Goal: Task Accomplishment & Management: Complete application form

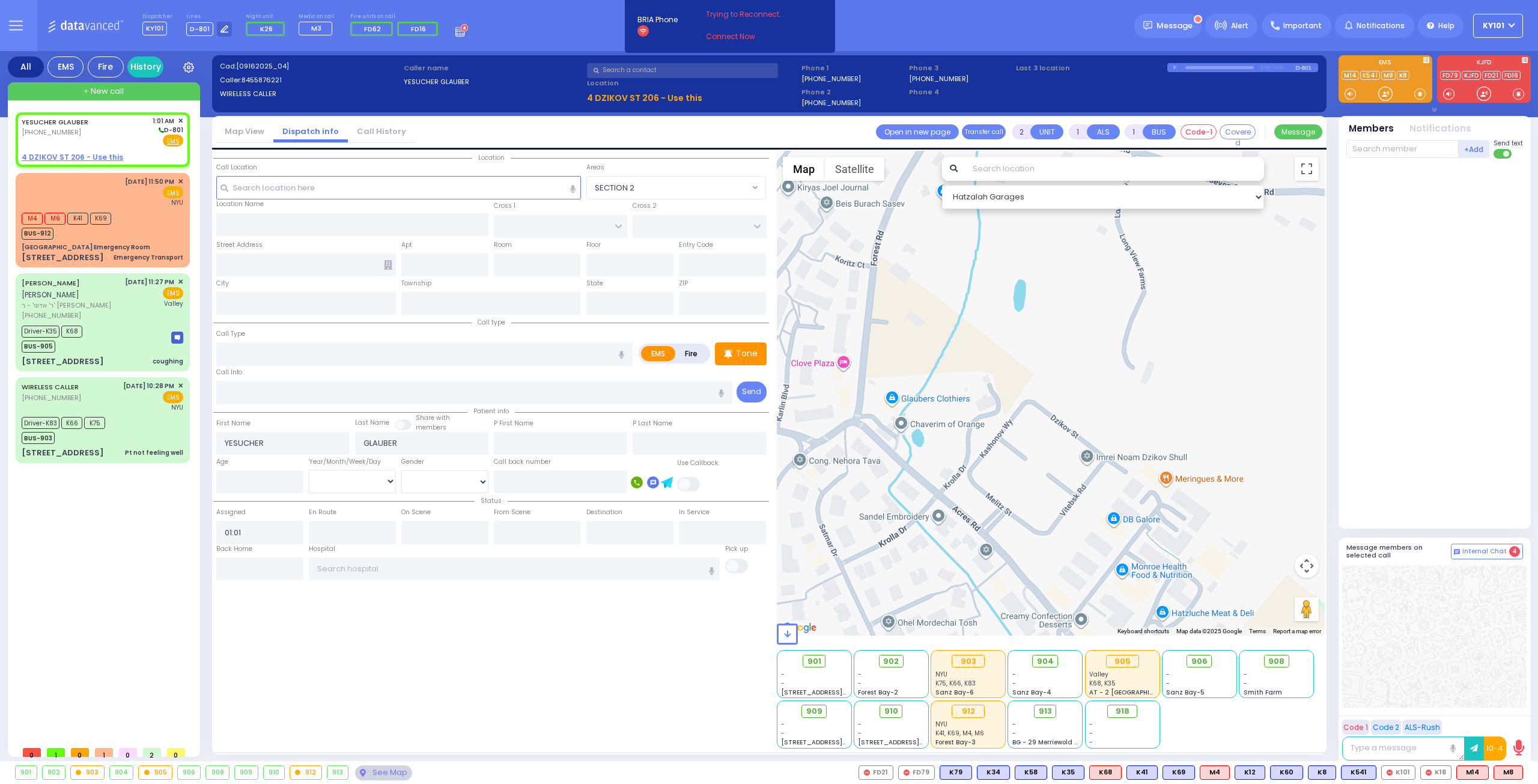
select select
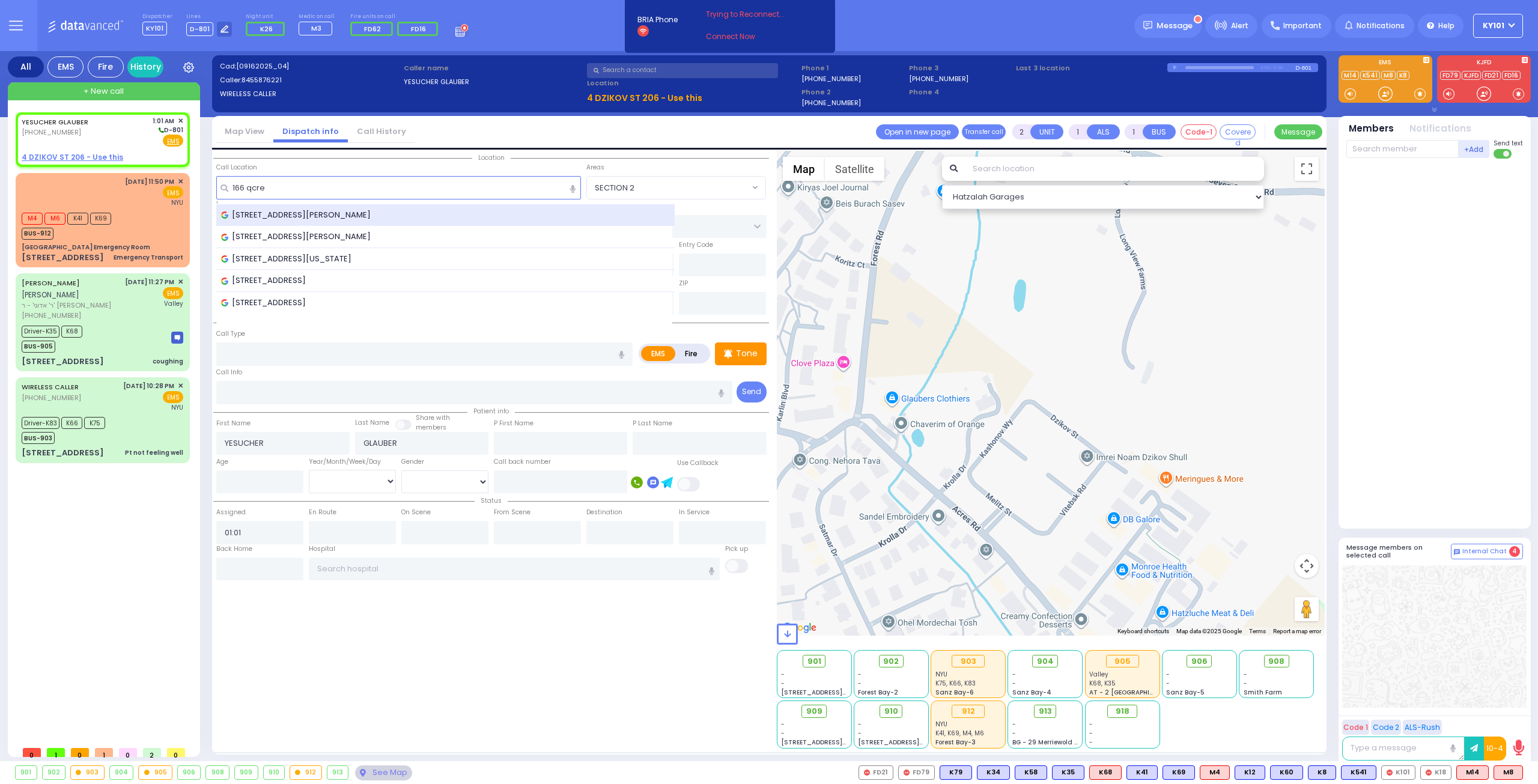
type input "166 qcre"
click at [384, 210] on div "[STREET_ADDRESS][PERSON_NAME]" at bounding box center [445, 215] width 449 height 12
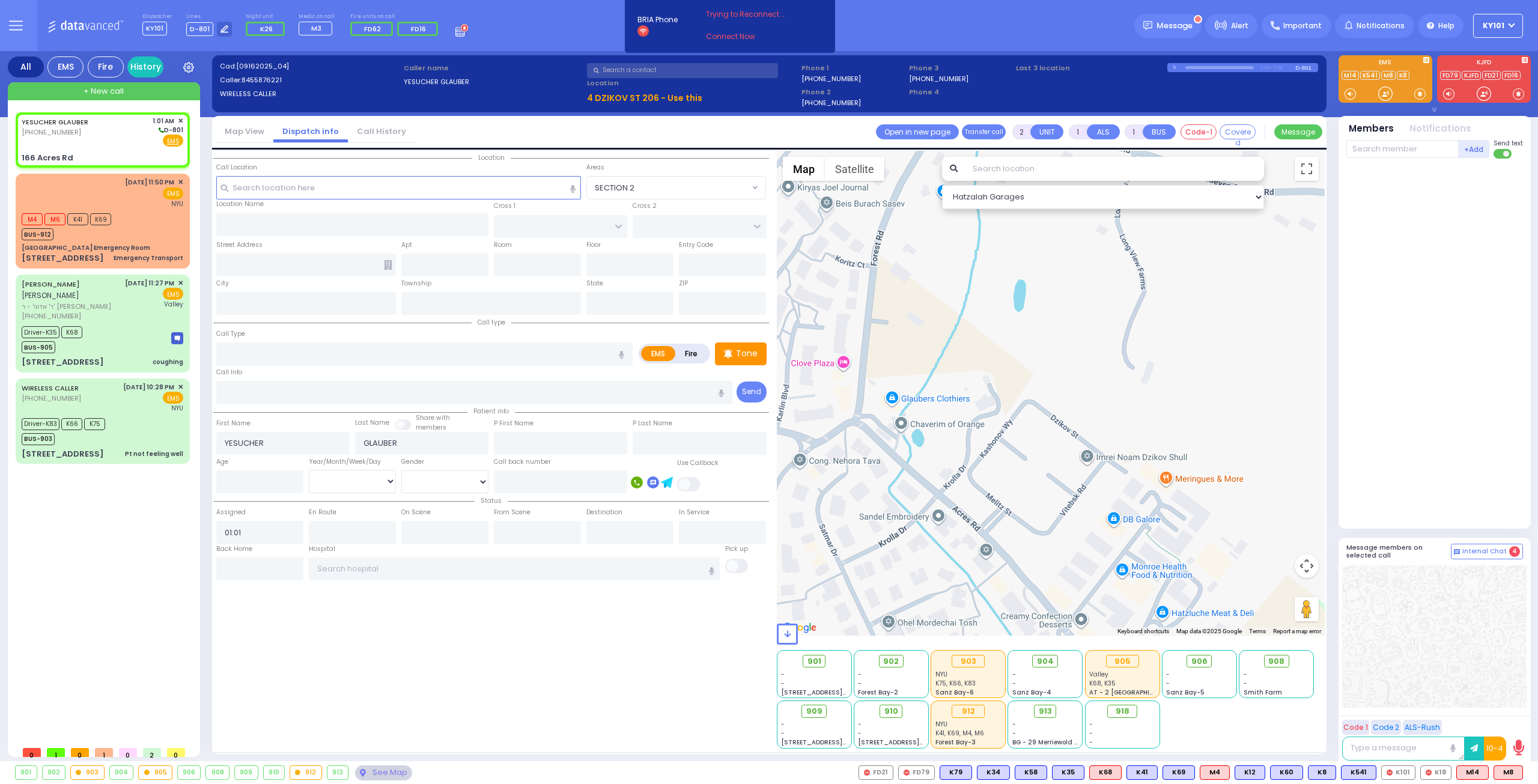
select select
radio input "true"
select select
select select "Hatzalah Garages"
type input "LEMBERG COURT"
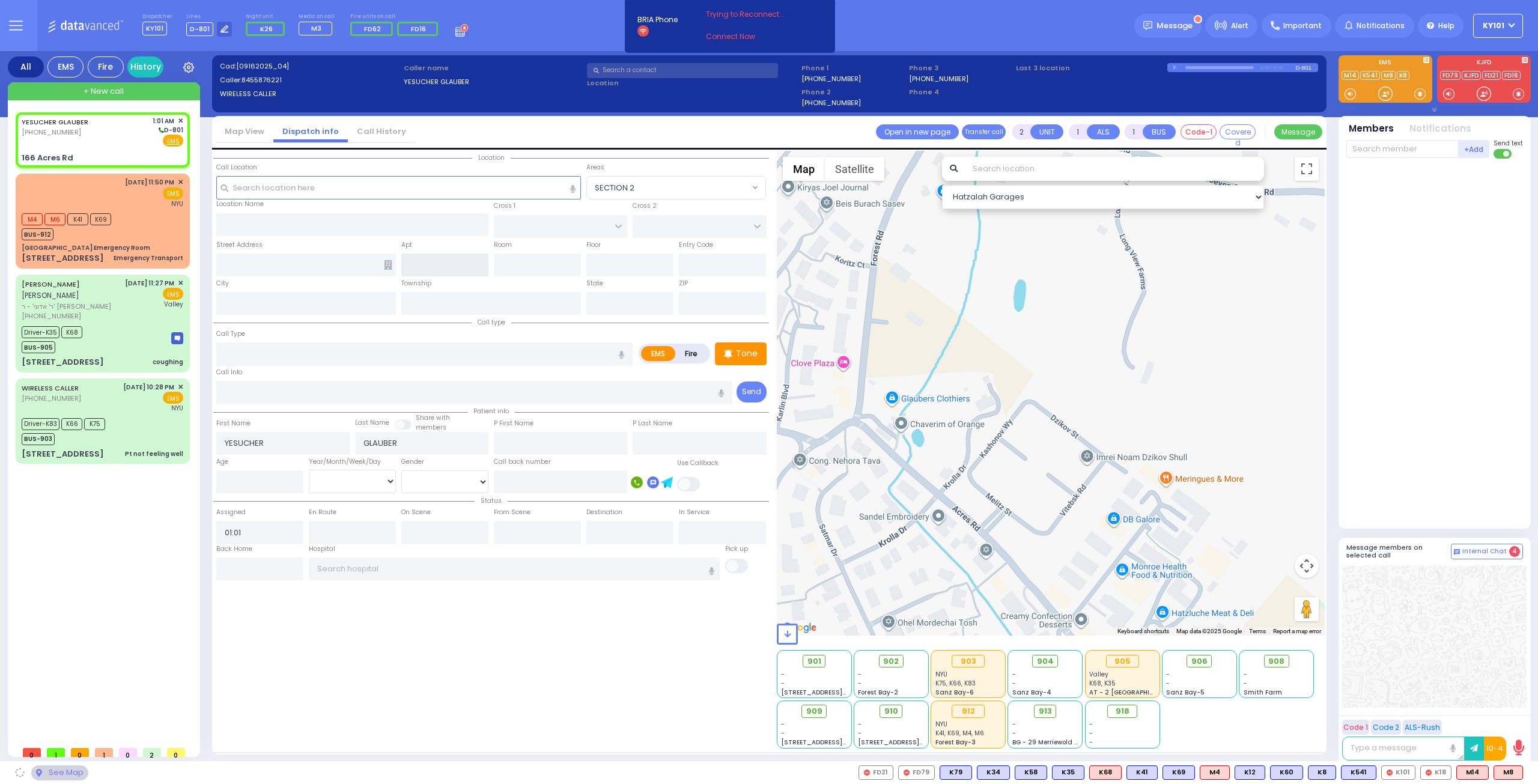
type input "SATMAR DR"
type input "166 Acres Rd"
type input "[PERSON_NAME]"
type input "[US_STATE]"
type input "10950"
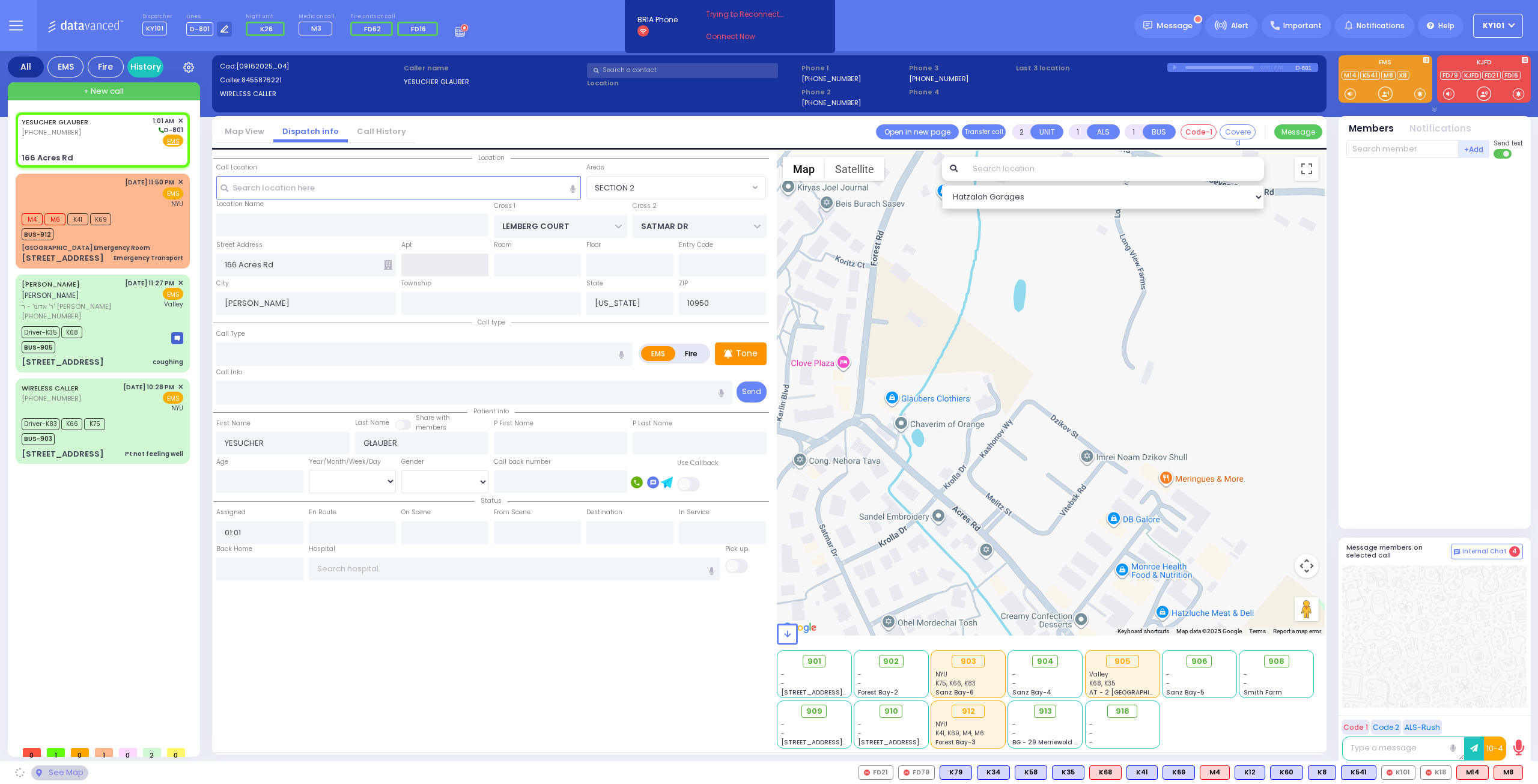
select select "SECTION 3"
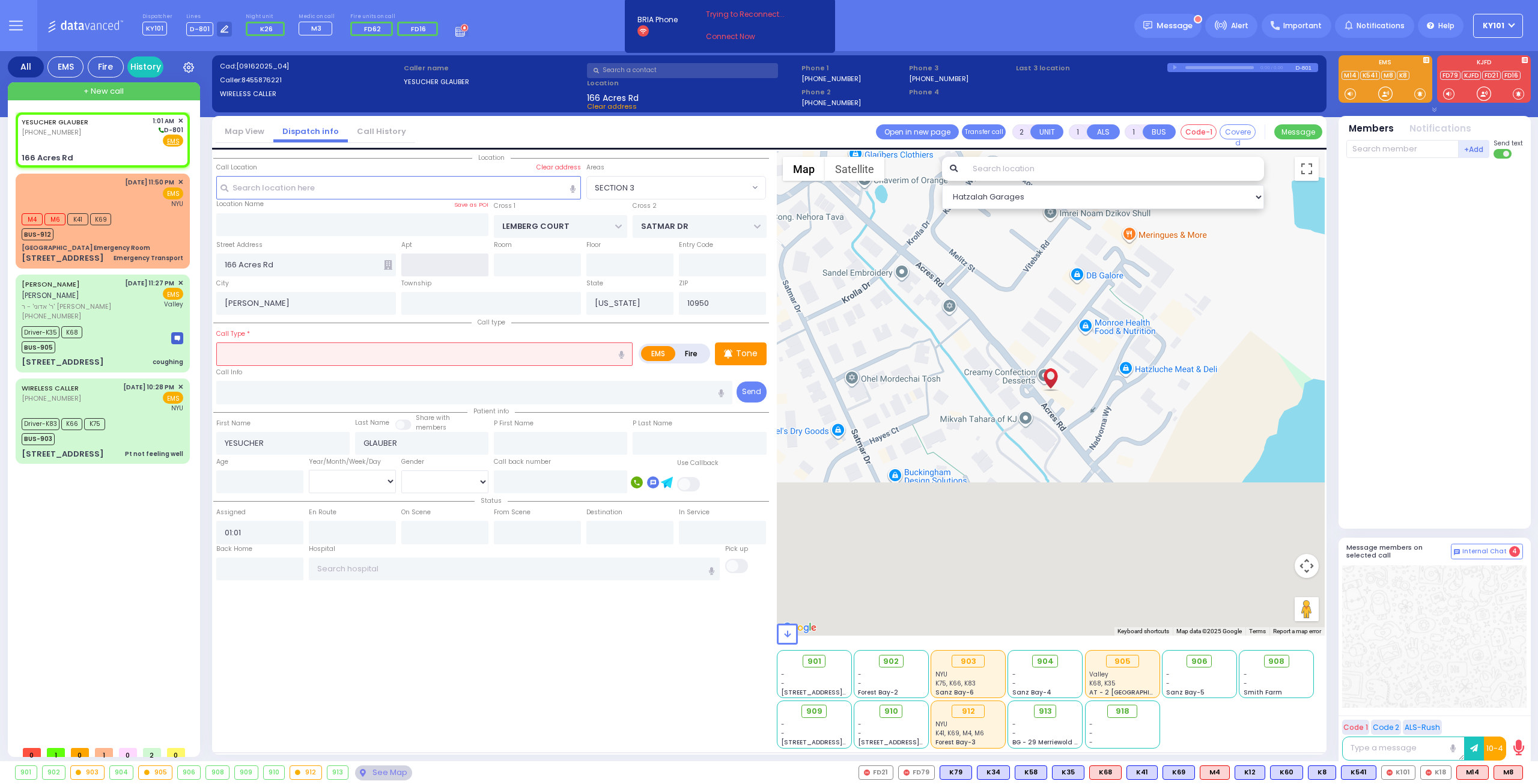
click at [459, 254] on input "text" at bounding box center [445, 265] width 87 height 23
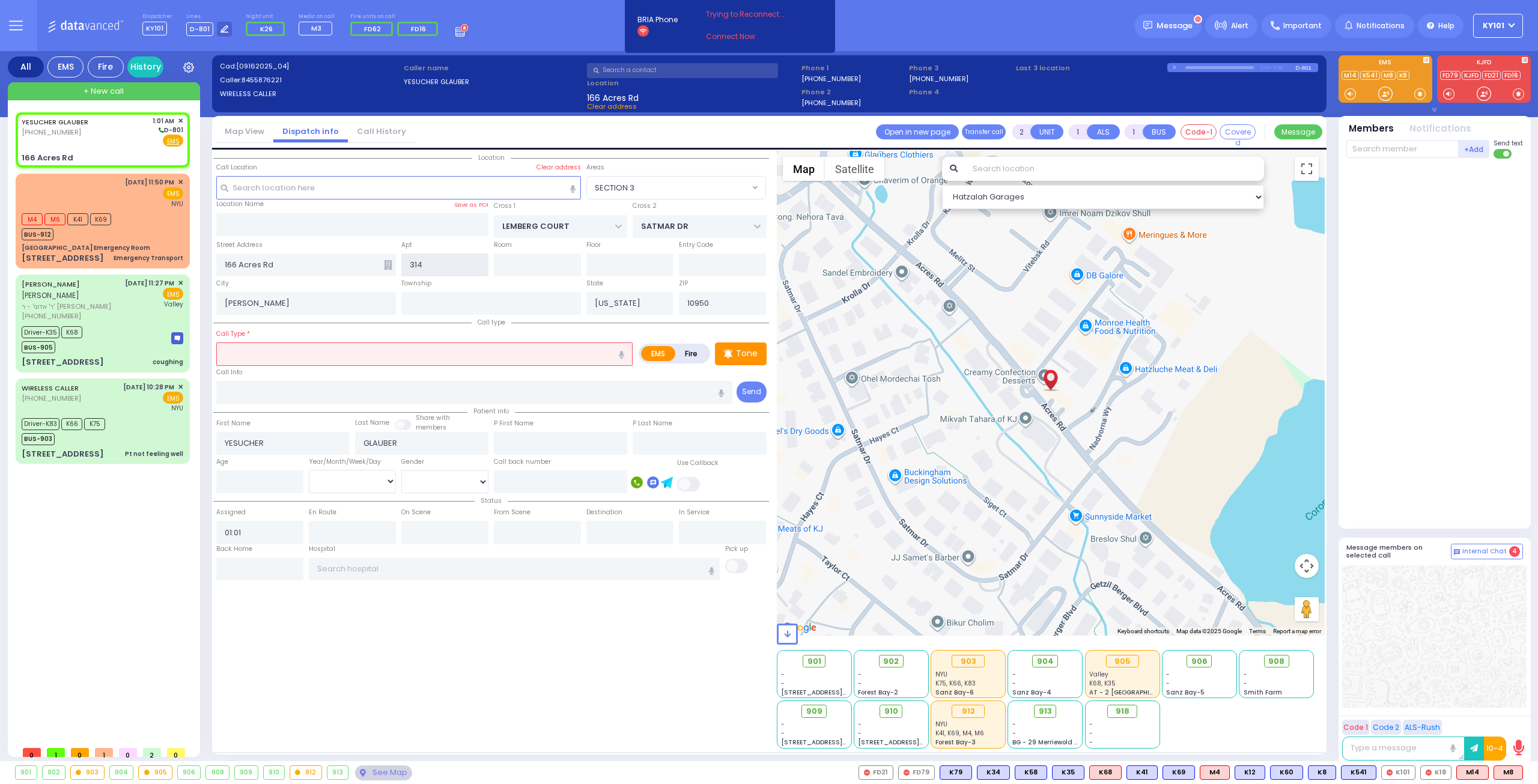
type input "314"
select select
radio input "true"
select select
select select "Hatzalah Garages"
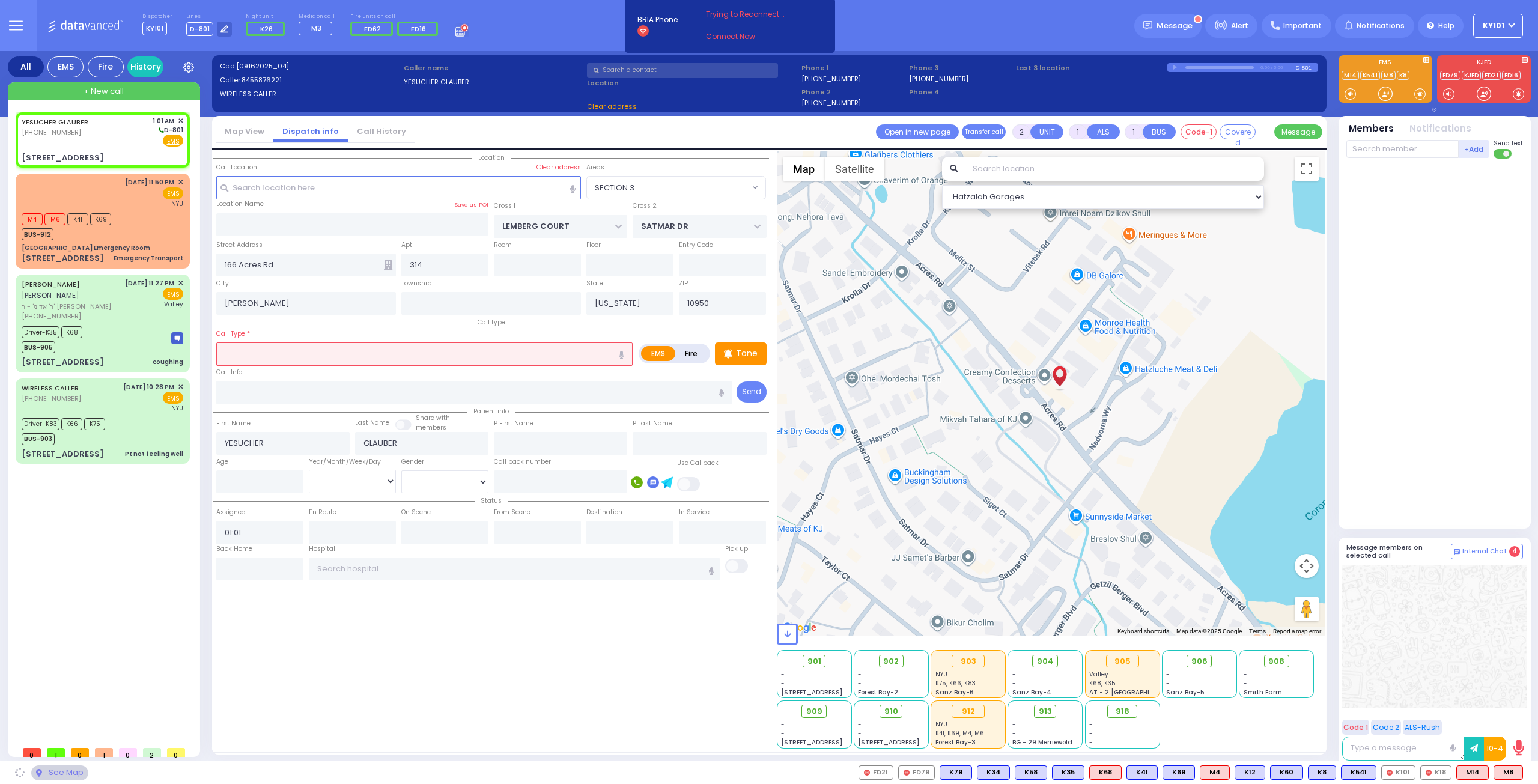
select select "SECTION 3"
click at [382, 346] on input "text" at bounding box center [425, 354] width 417 height 23
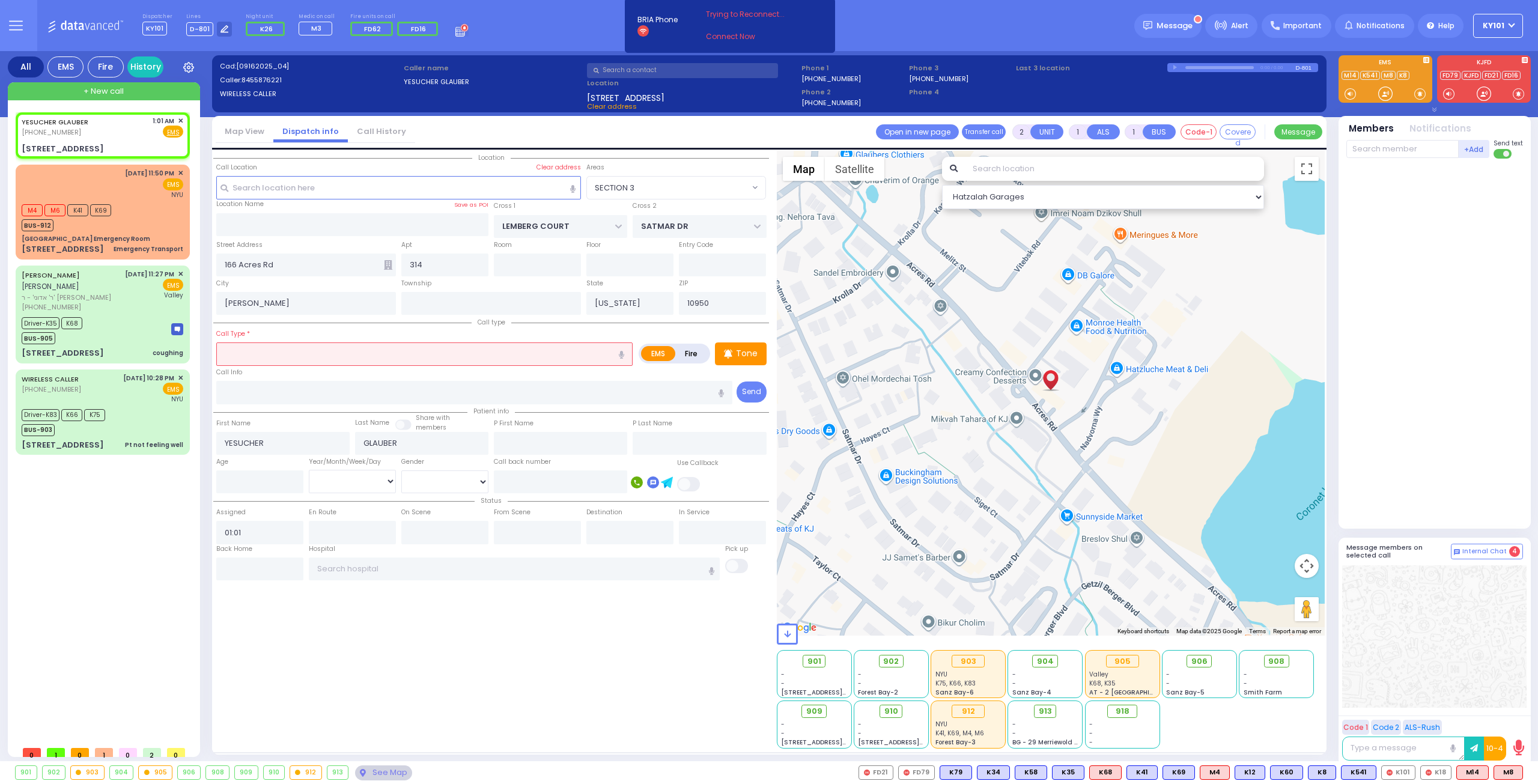
select select
radio input "true"
select select
type input "i"
select select "Hatzalah Garages"
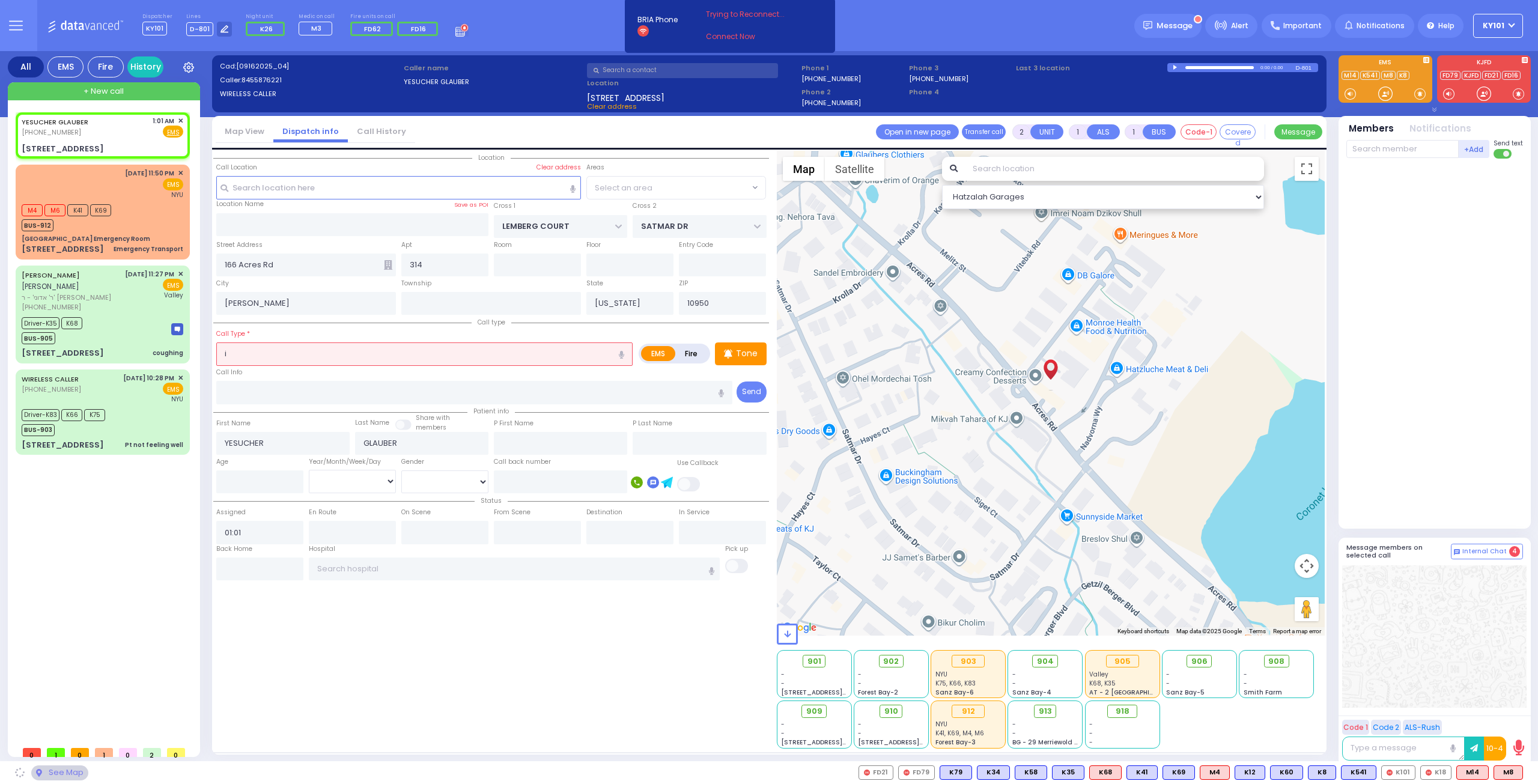
type input "in"
select select "SECTION 3"
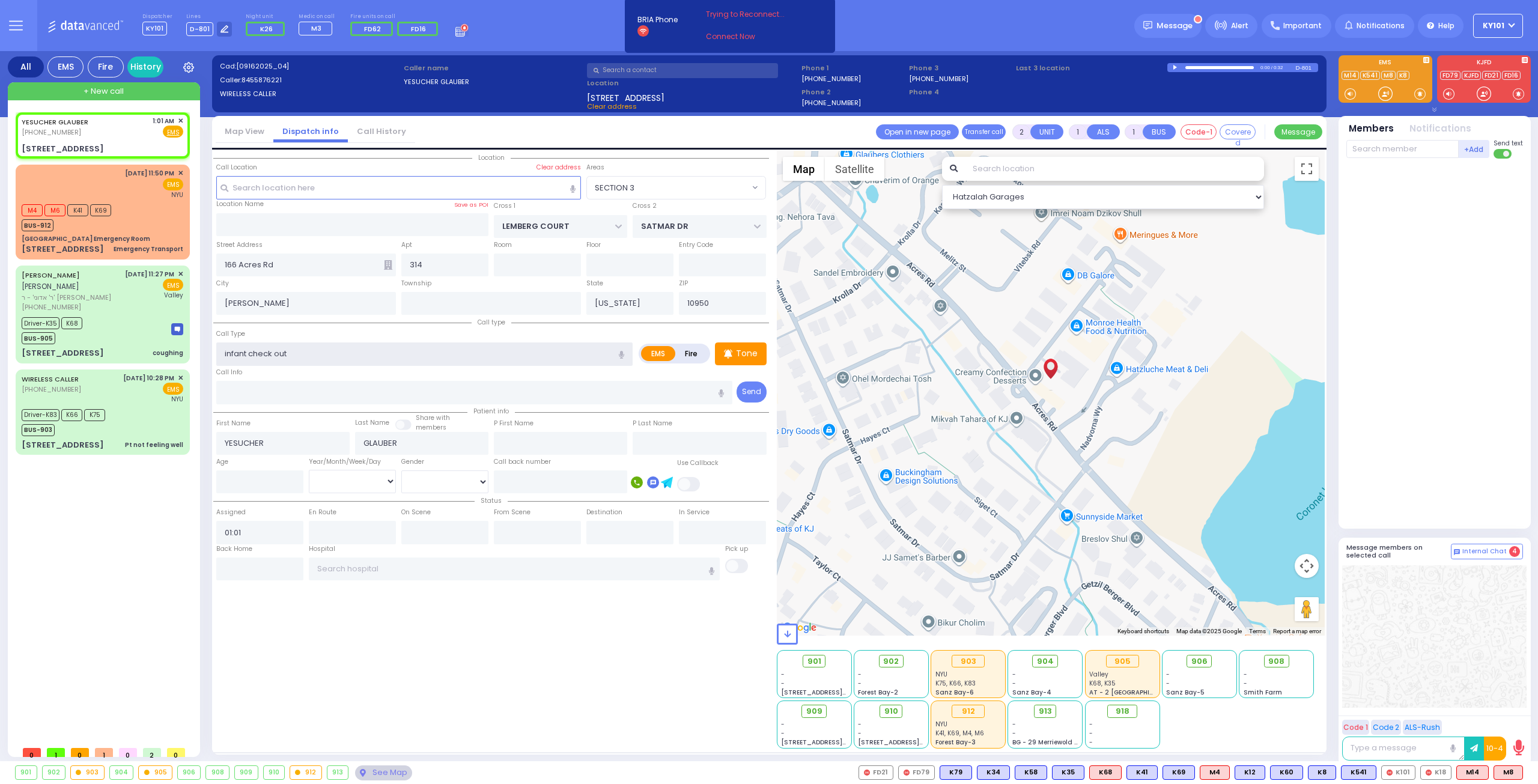
type input "infant check out"
click at [433, 336] on div "Call Type infant check out" at bounding box center [425, 346] width 417 height 38
select select
radio input "true"
select select
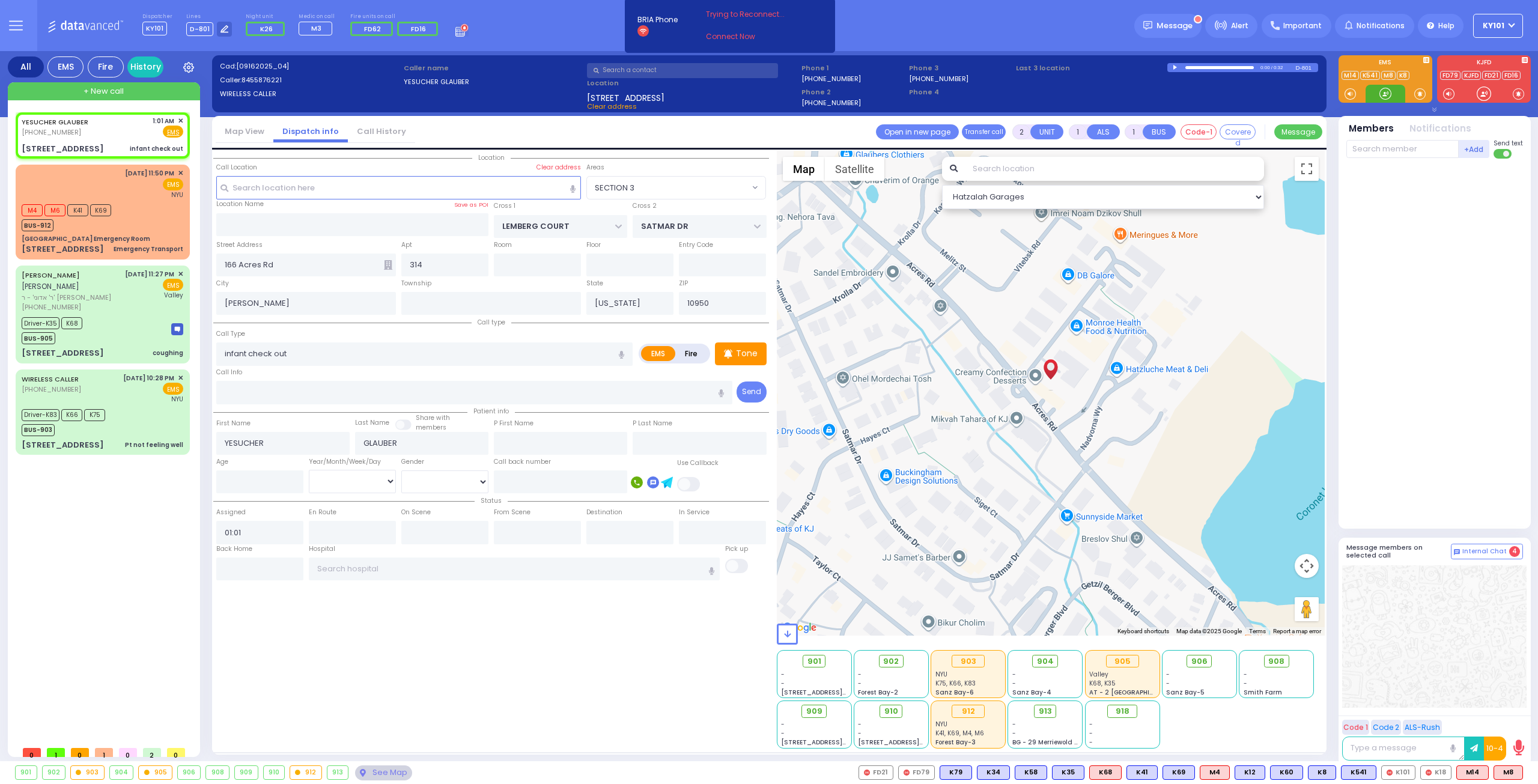
select select "Hatzalah Garages"
select select "SECTION 3"
click at [1128, 705] on span "918" at bounding box center [1127, 711] width 14 height 12
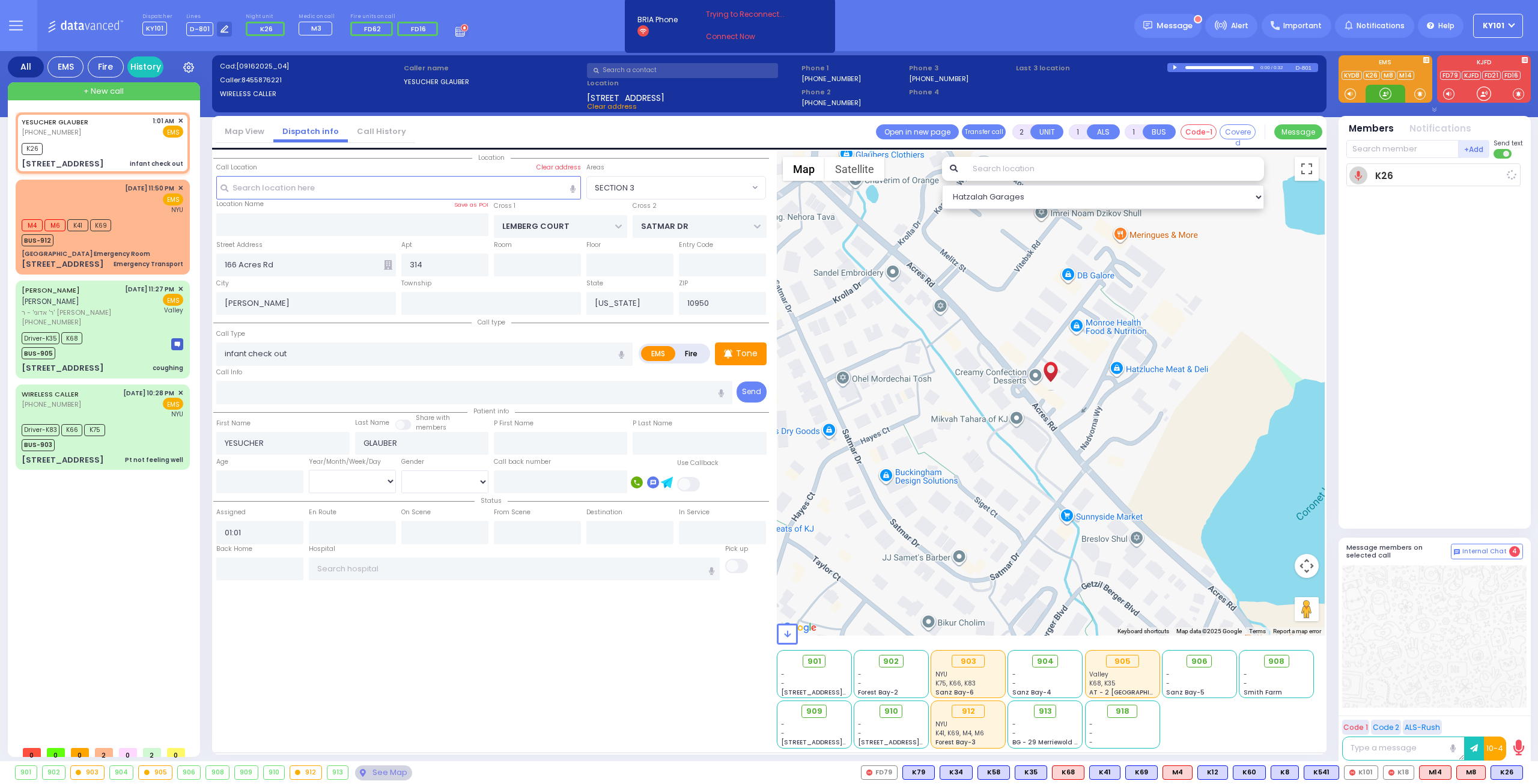
select select
radio input "true"
select select
type input "01:02"
select select "Hatzalah Garages"
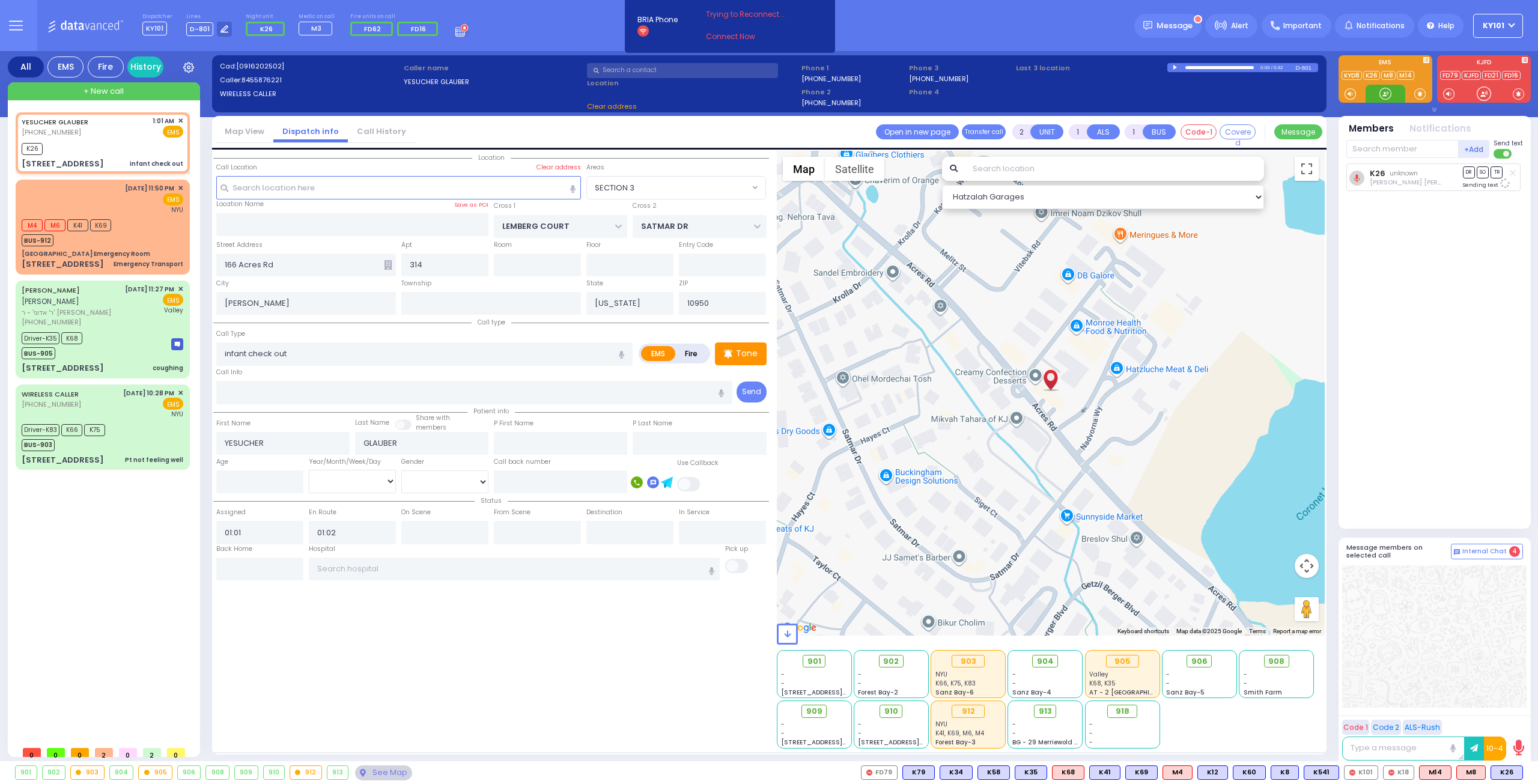
select select "SECTION 3"
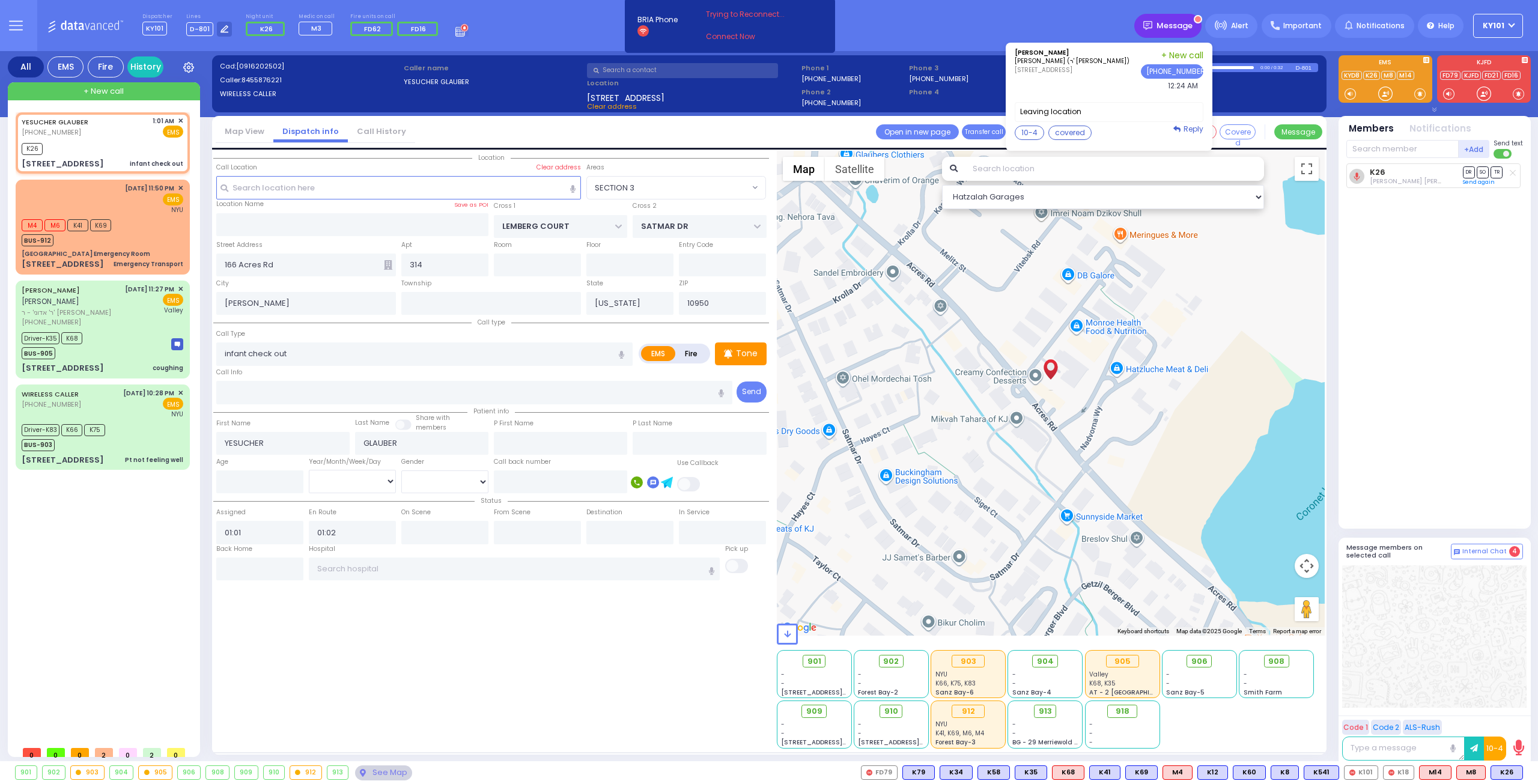
click at [1202, 27] on div "Message" at bounding box center [1167, 26] width 67 height 24
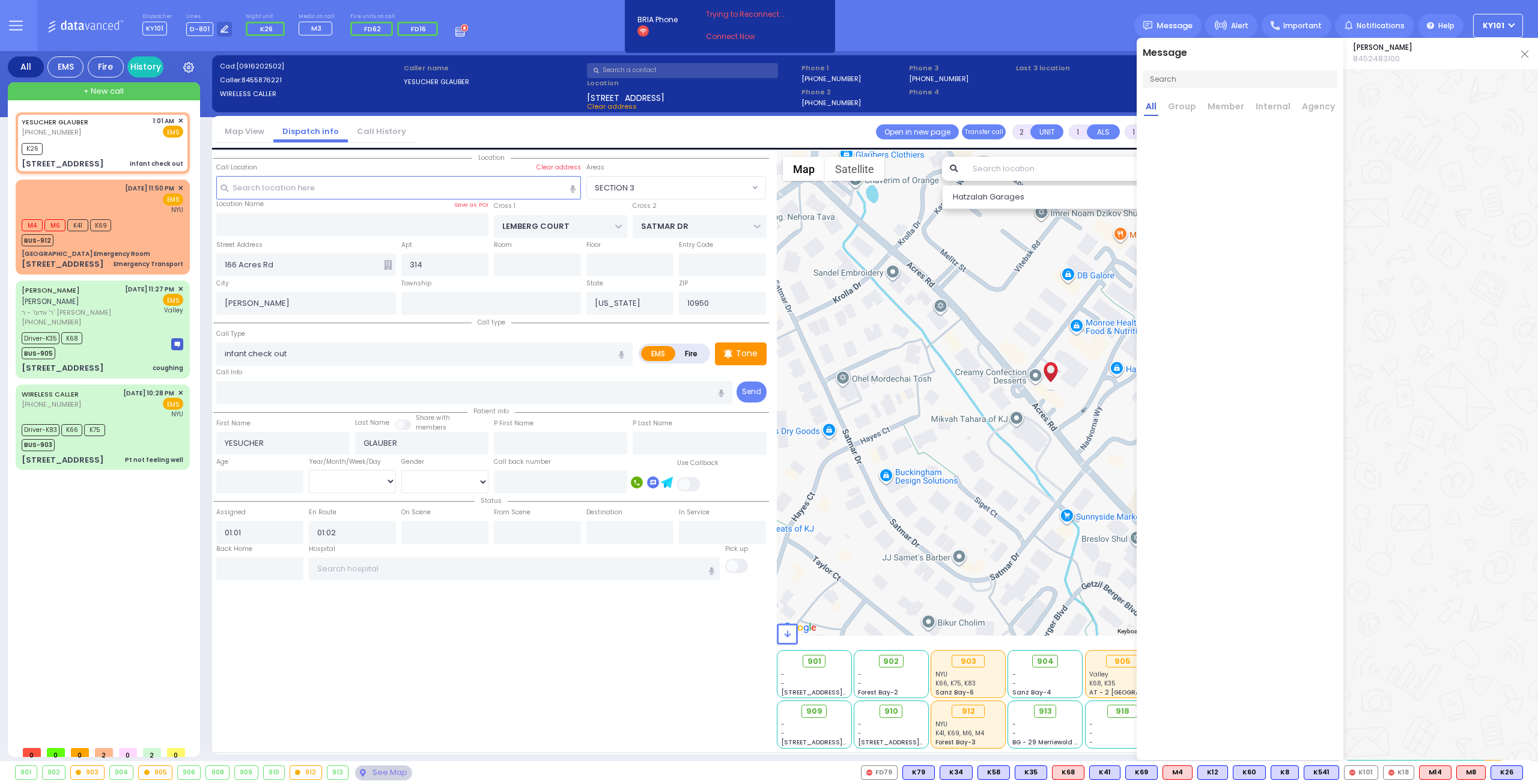
click at [1035, 25] on div "Dispatcher KY101 shift has started. Are you ? Lines D-801" at bounding box center [769, 26] width 1538 height 51
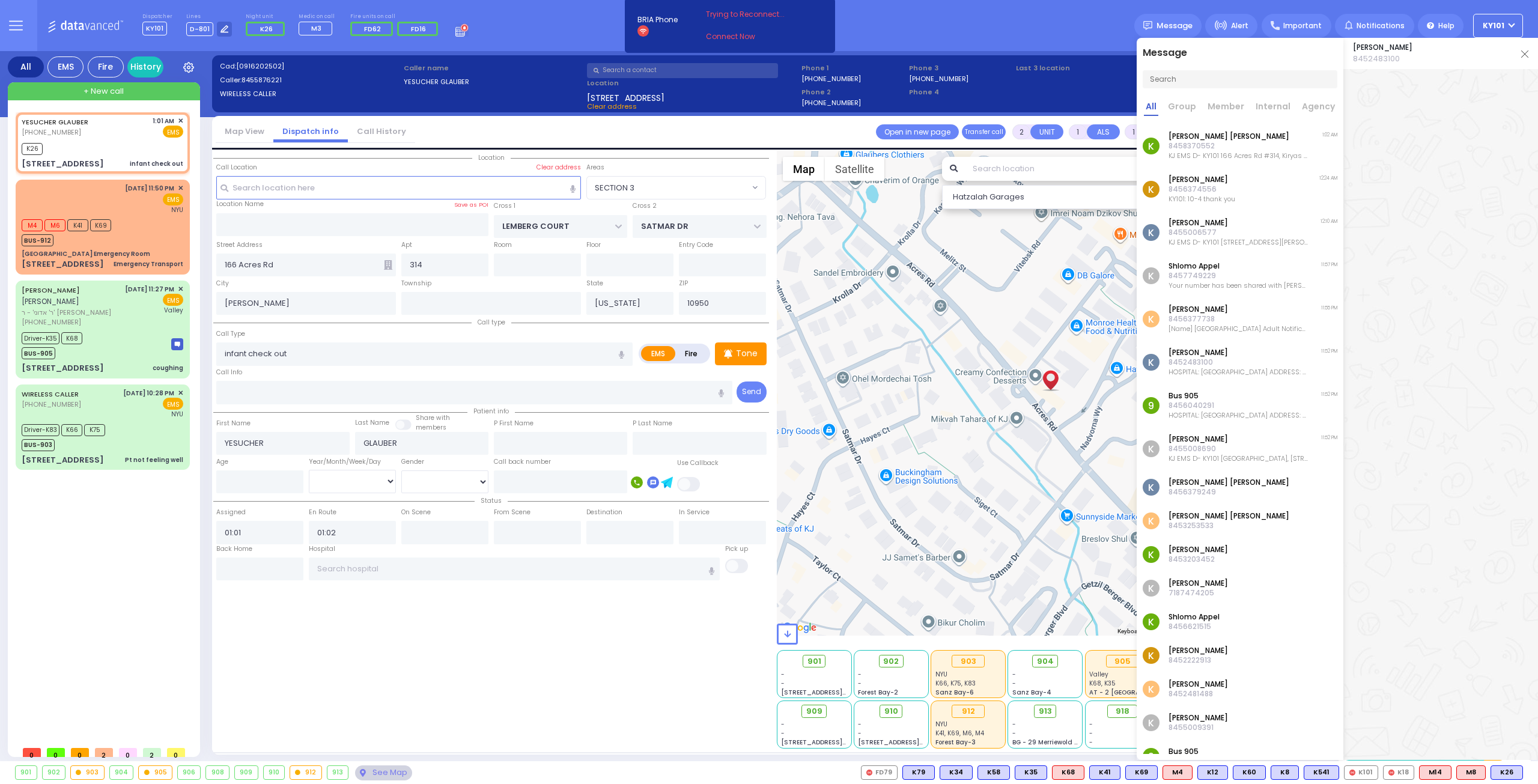
click at [953, 40] on div "Dispatcher KY101 shift has started. Are you ? Lines D-801" at bounding box center [769, 26] width 1538 height 51
click at [59, 540] on div "[PERSON_NAME] [PHONE_NUMBER] 1:01 AM ✕ K26 M4" at bounding box center [105, 426] width 179 height 628
click at [1525, 56] on img at bounding box center [1525, 54] width 7 height 7
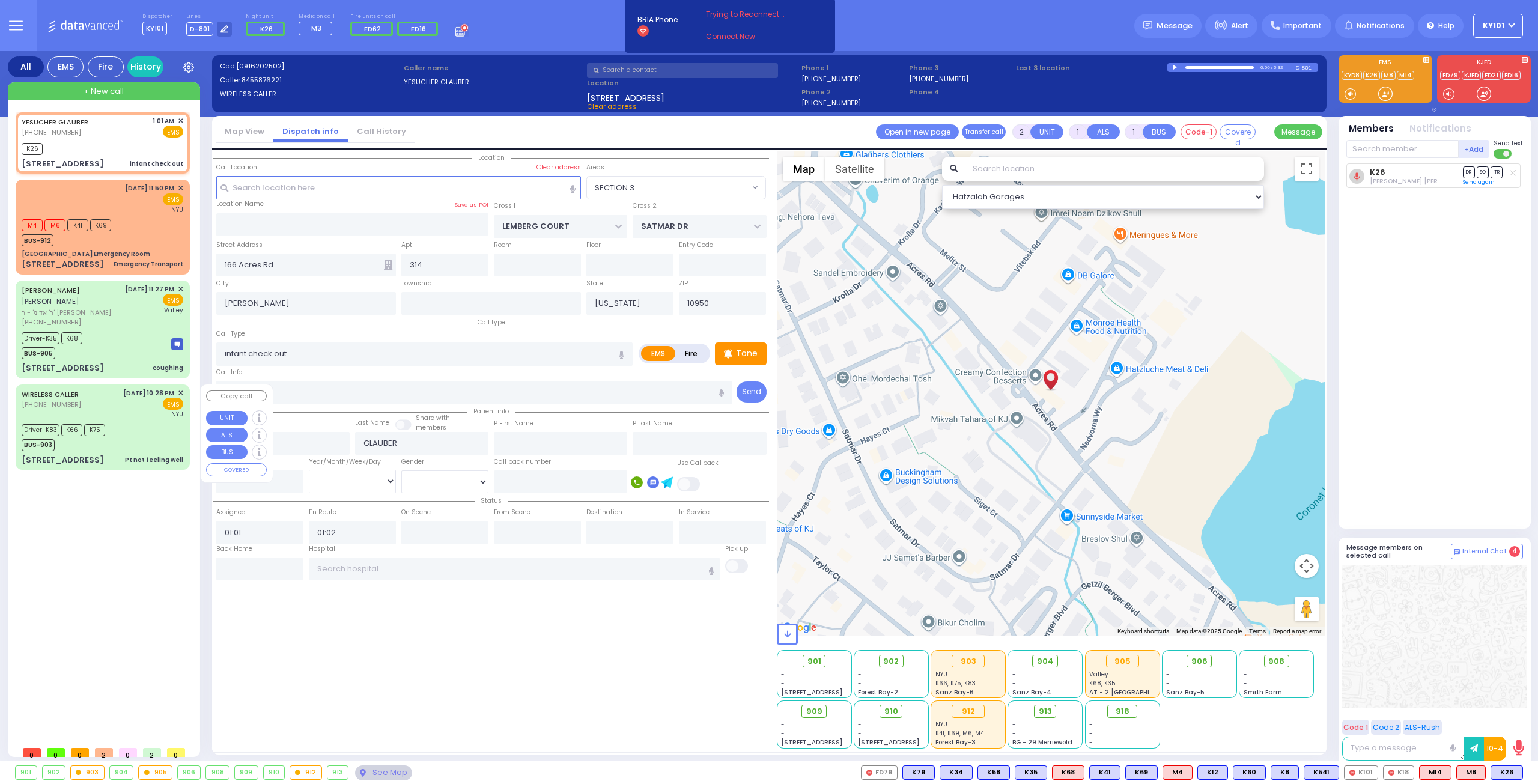
click at [131, 404] on div "EMS" at bounding box center [153, 404] width 61 height 12
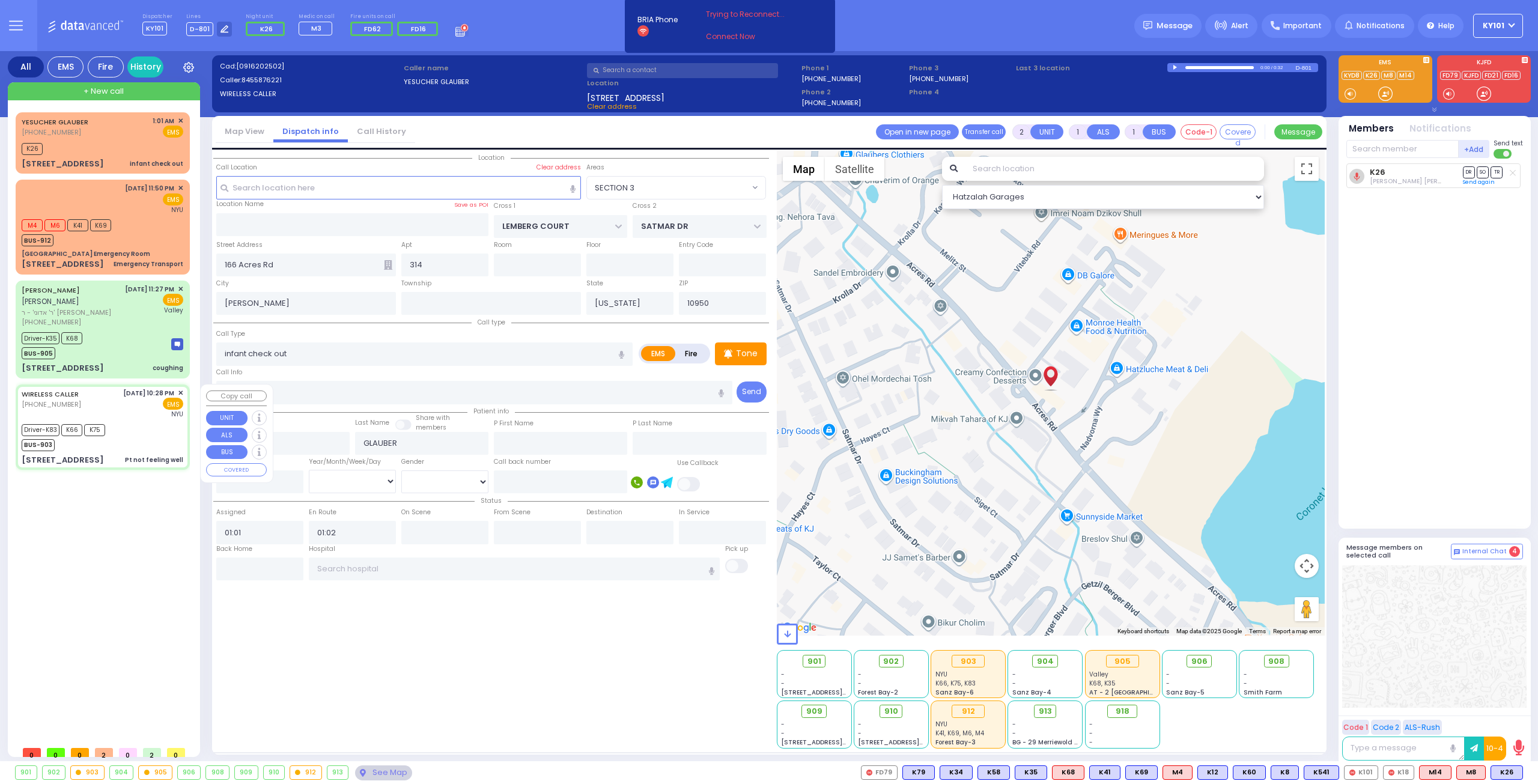
type input "6"
select select
type input "Pt not feeling well"
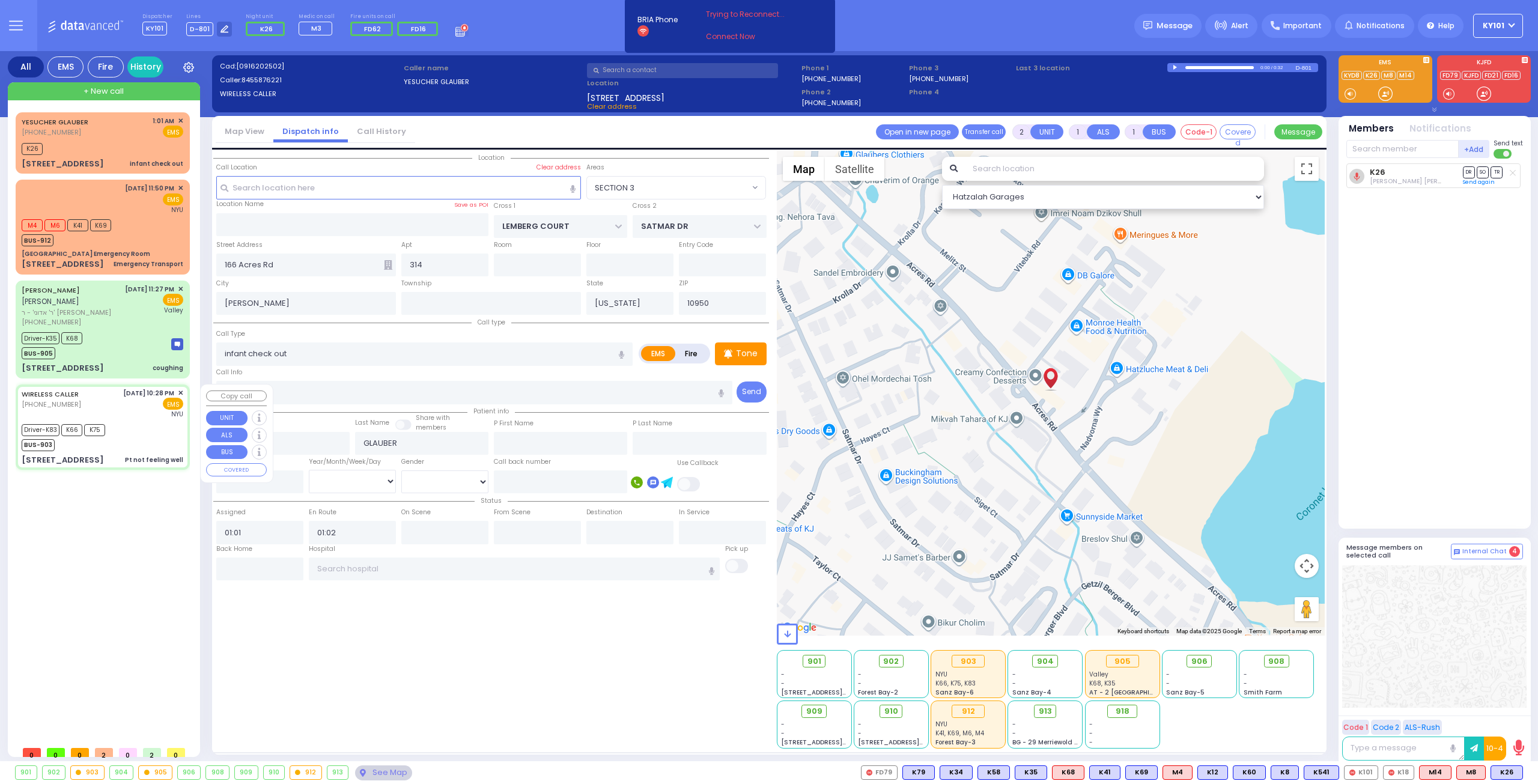
radio input "true"
type input "[PERSON_NAME]"
type input "Engel"
type input "78"
select select "Year"
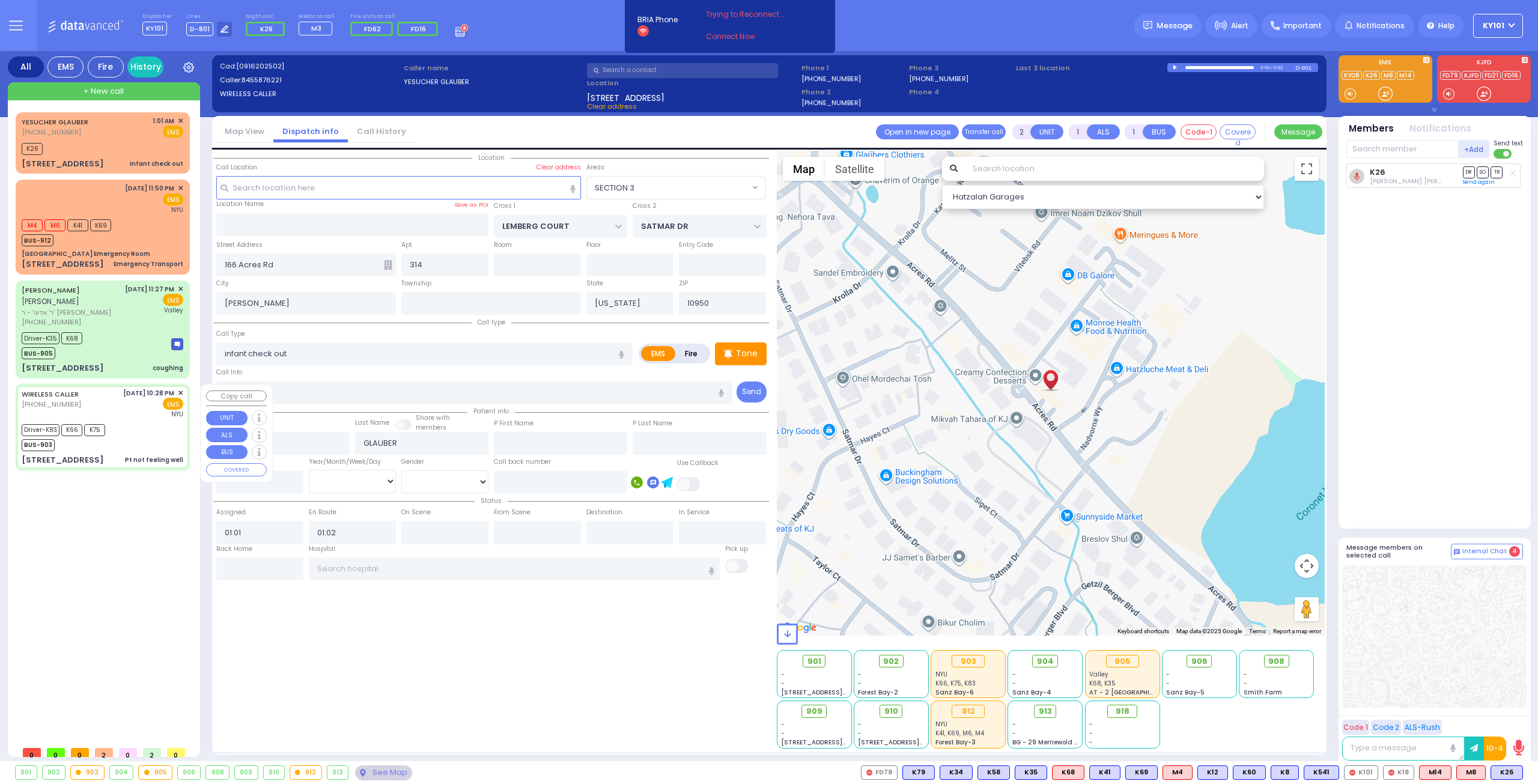
select select "[DEMOGRAPHIC_DATA]"
type input "22:28"
type input "22:32"
type input "22:34"
type input "22:56"
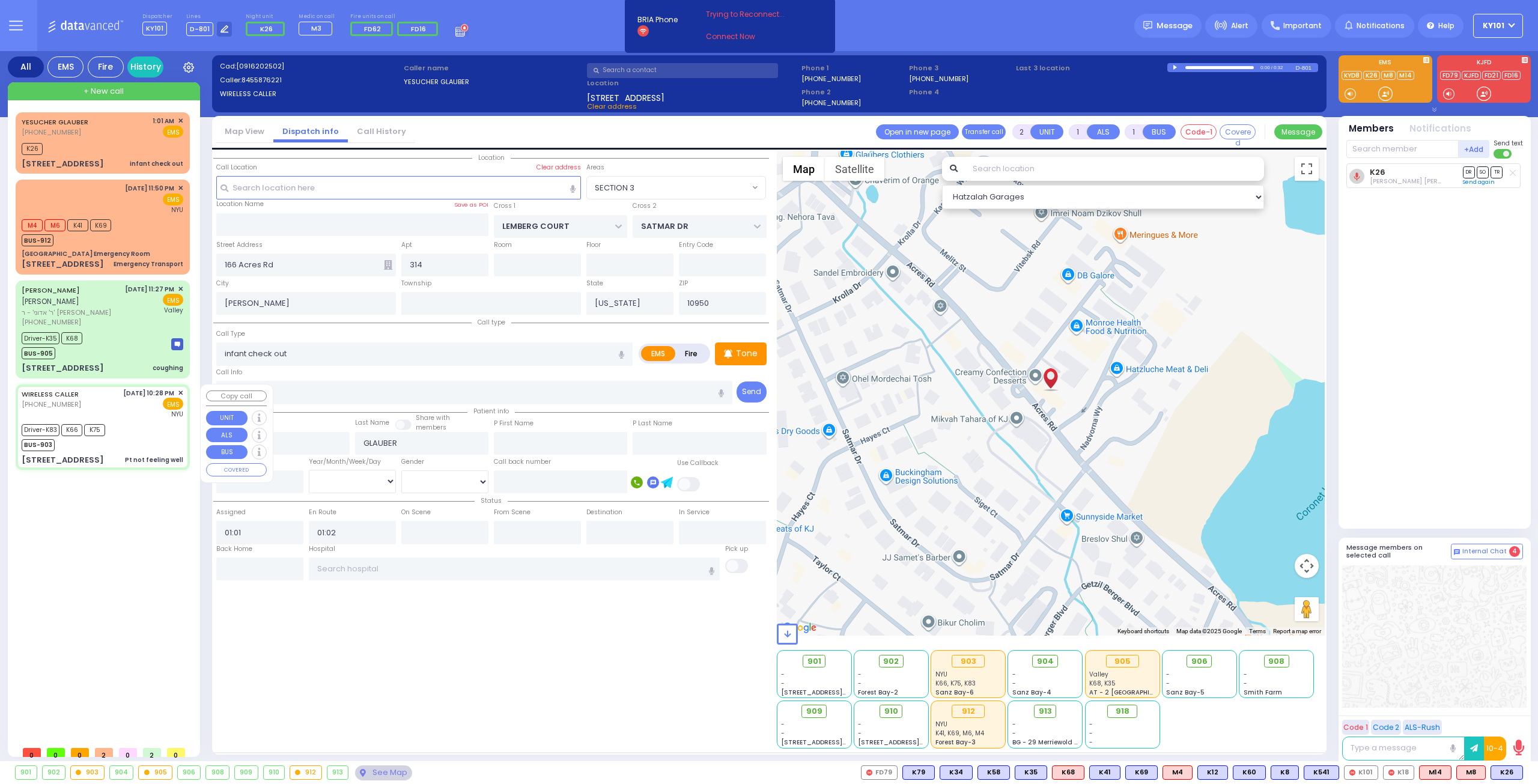
type input "23:47"
type input "[GEOGRAPHIC_DATA]"
select select "Hatzalah Garages"
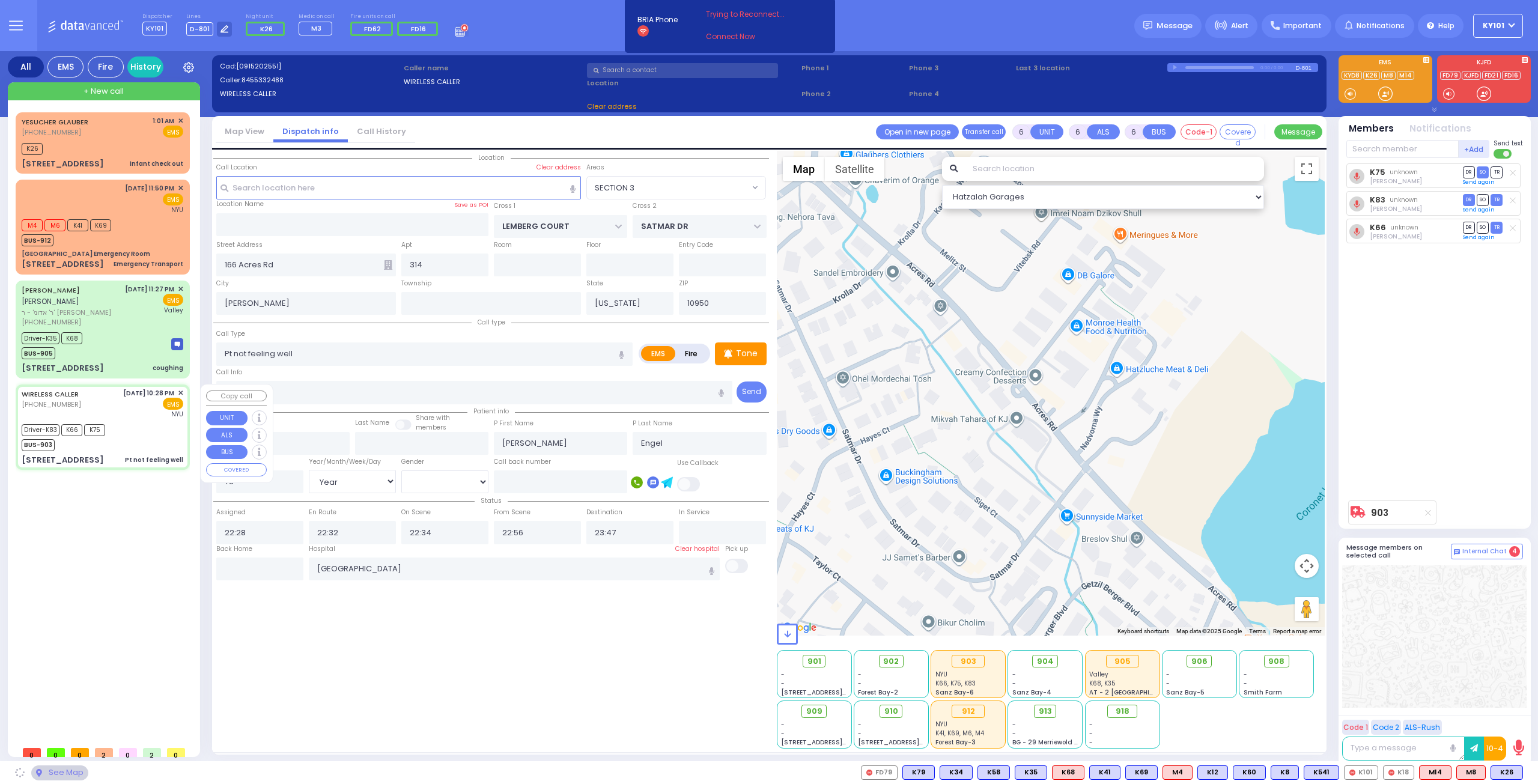
type input "FOREST RD"
type input "LUBLIN WAY"
type input "[STREET_ADDRESS]"
type input "201"
select select "MONROE"
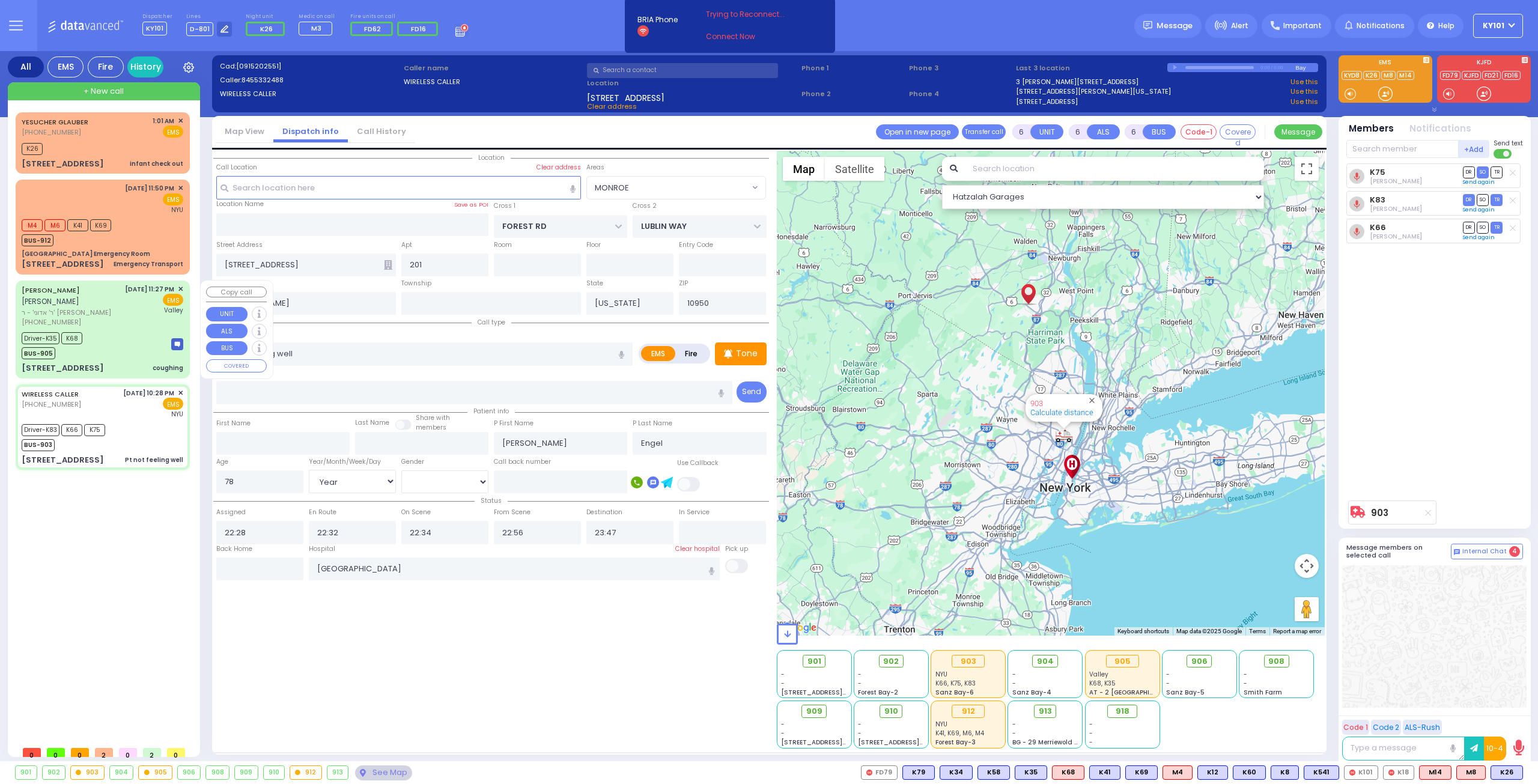
click at [116, 354] on div "Driver-K35 K68 BUS-905" at bounding box center [102, 344] width 162 height 30
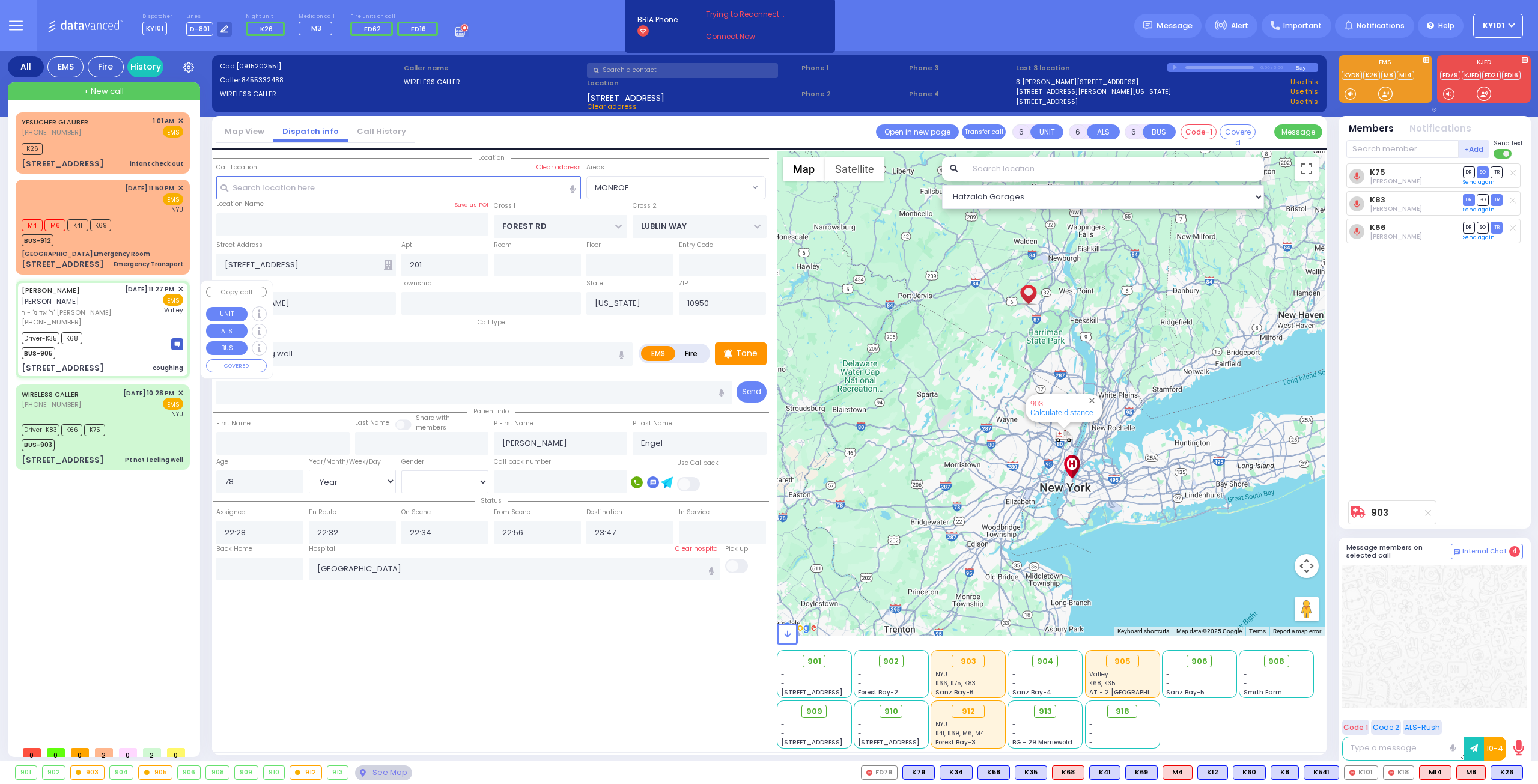
select select
type input "coughing"
radio input "true"
type input "[PERSON_NAME]"
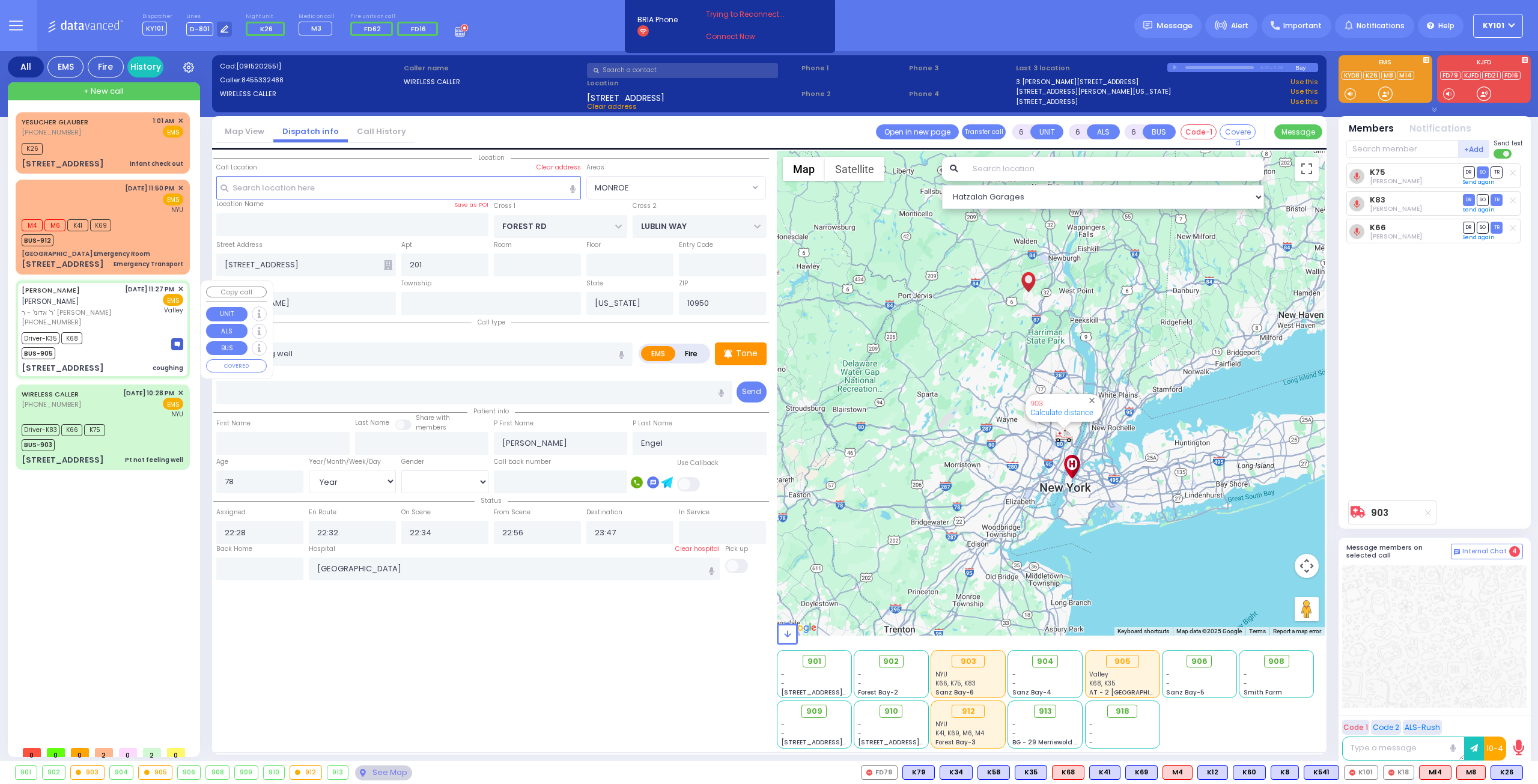
type input "Isreal"
type input "[PERSON_NAME]"
type input "5"
select select "Year"
select select "[DEMOGRAPHIC_DATA]"
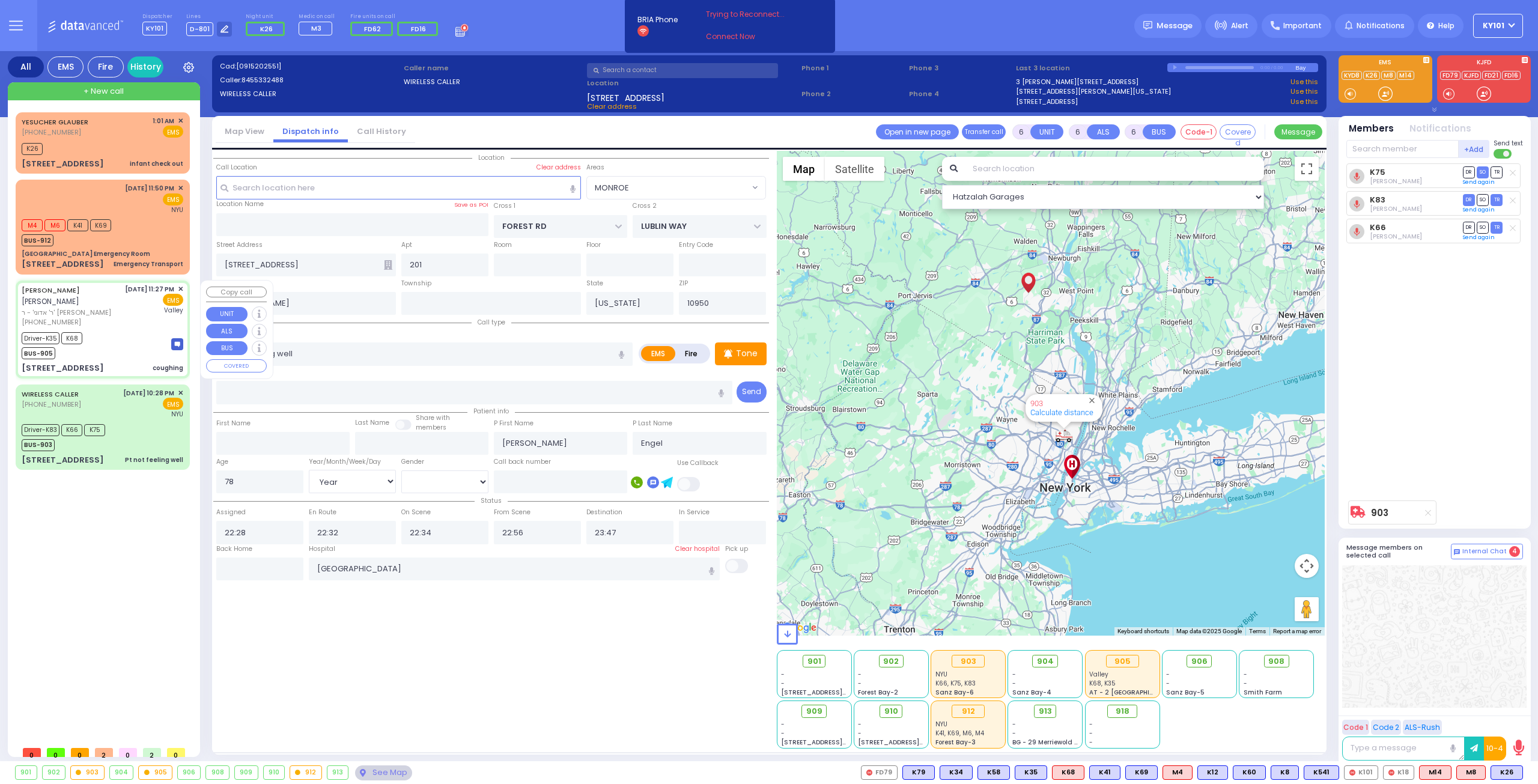
type input "23:27"
type input "23:29"
type input "23:32"
type input "23:49"
type input "00:15"
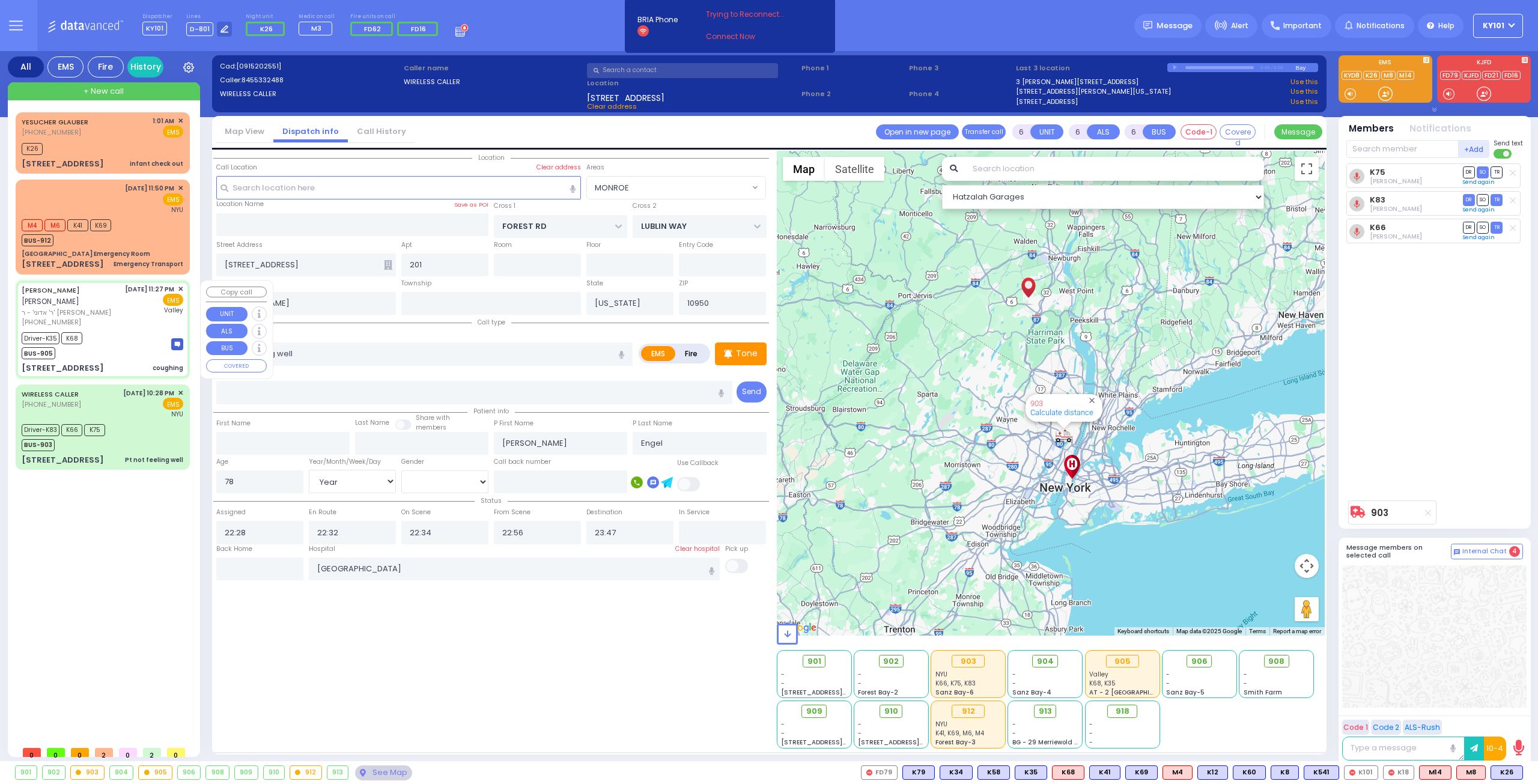
type input "00:45"
type input "[GEOGRAPHIC_DATA]"
select select "Hatzalah Garages"
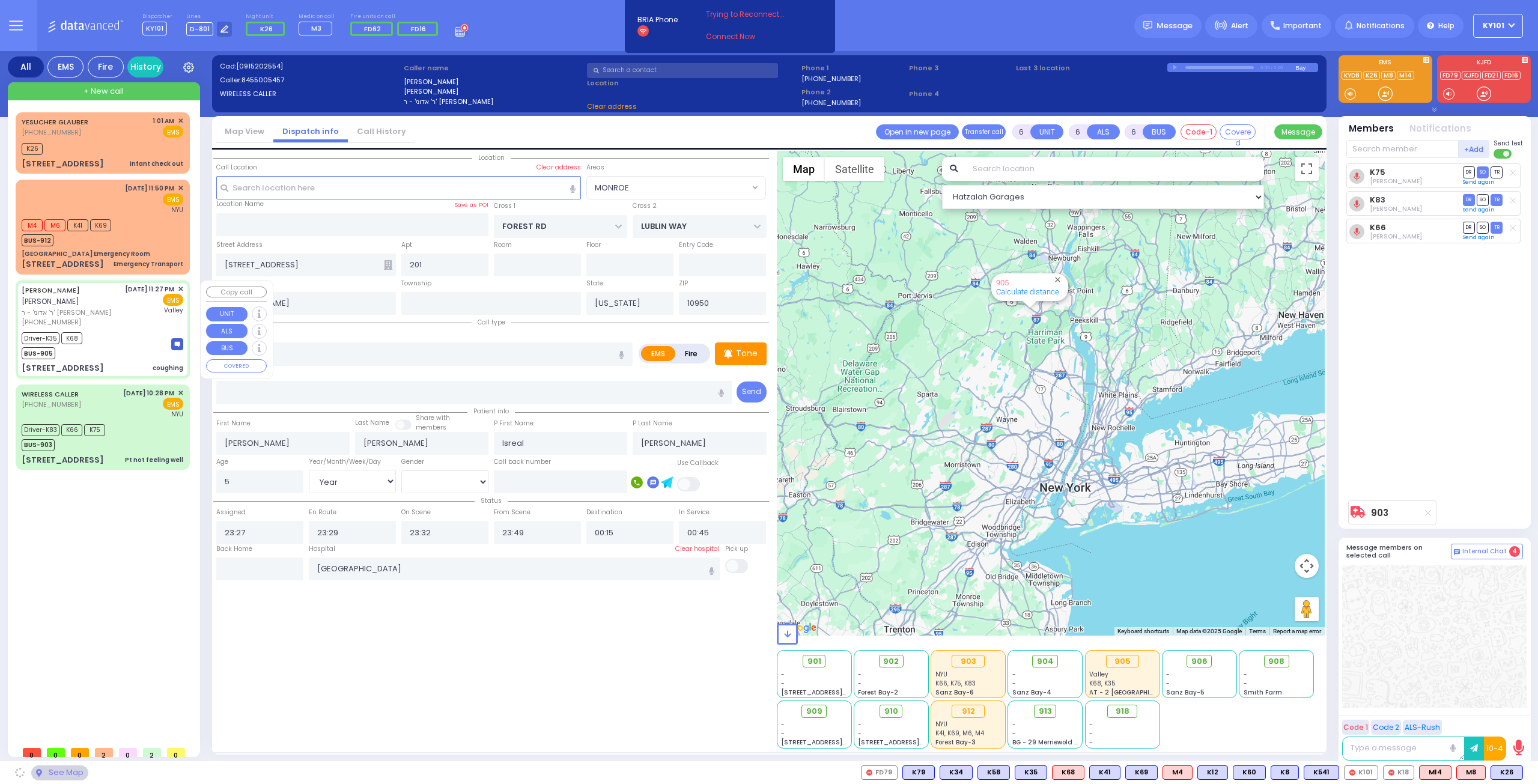
type input "CHERNOBYL COURT"
type input "KRAKOW BLVD"
type input "[STREET_ADDRESS]"
type input "103"
type input "Monroe"
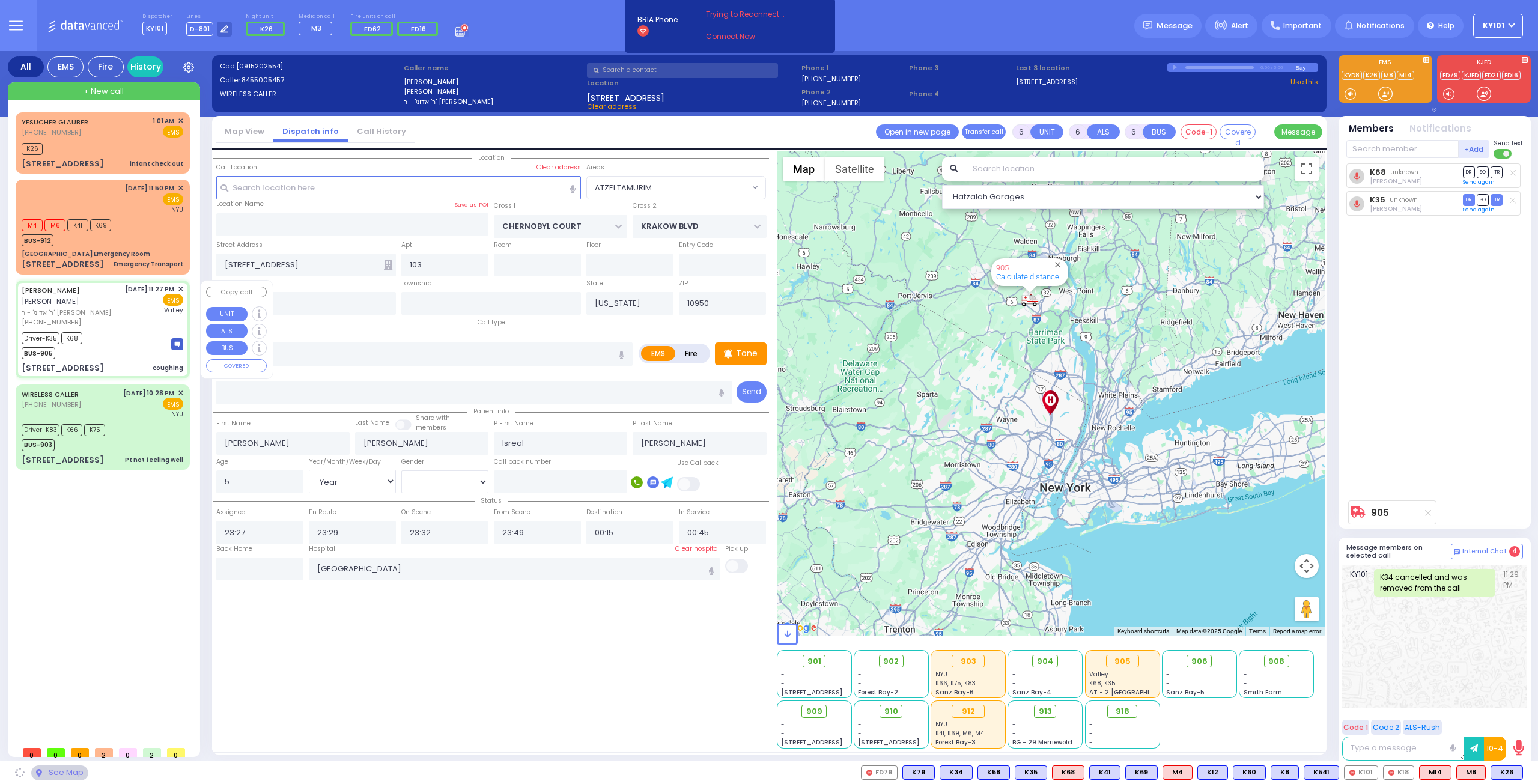
select select "ATZEI TAMURIM"
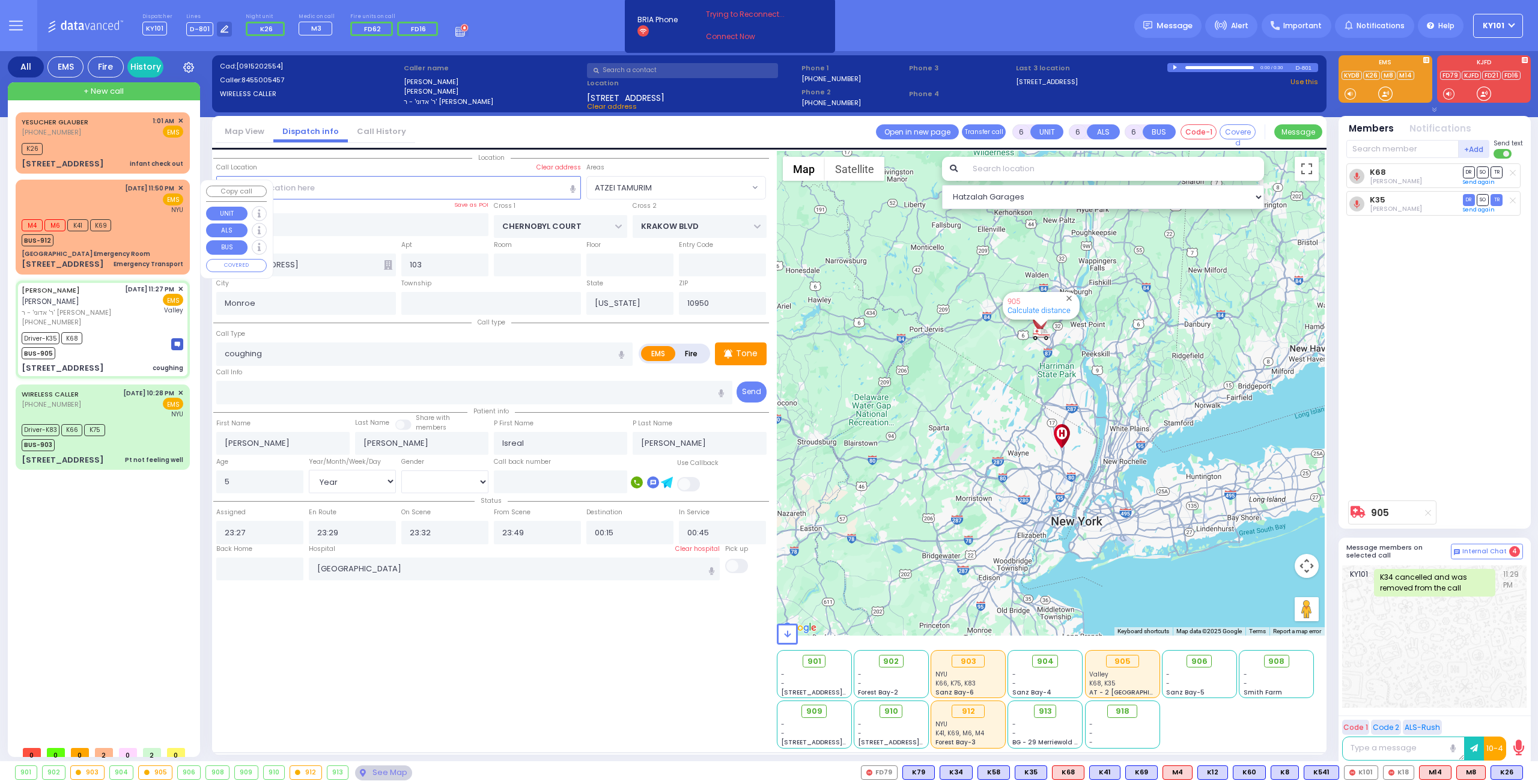
click at [136, 232] on div "M4 M6 K41 K69 BUS-912" at bounding box center [102, 231] width 162 height 30
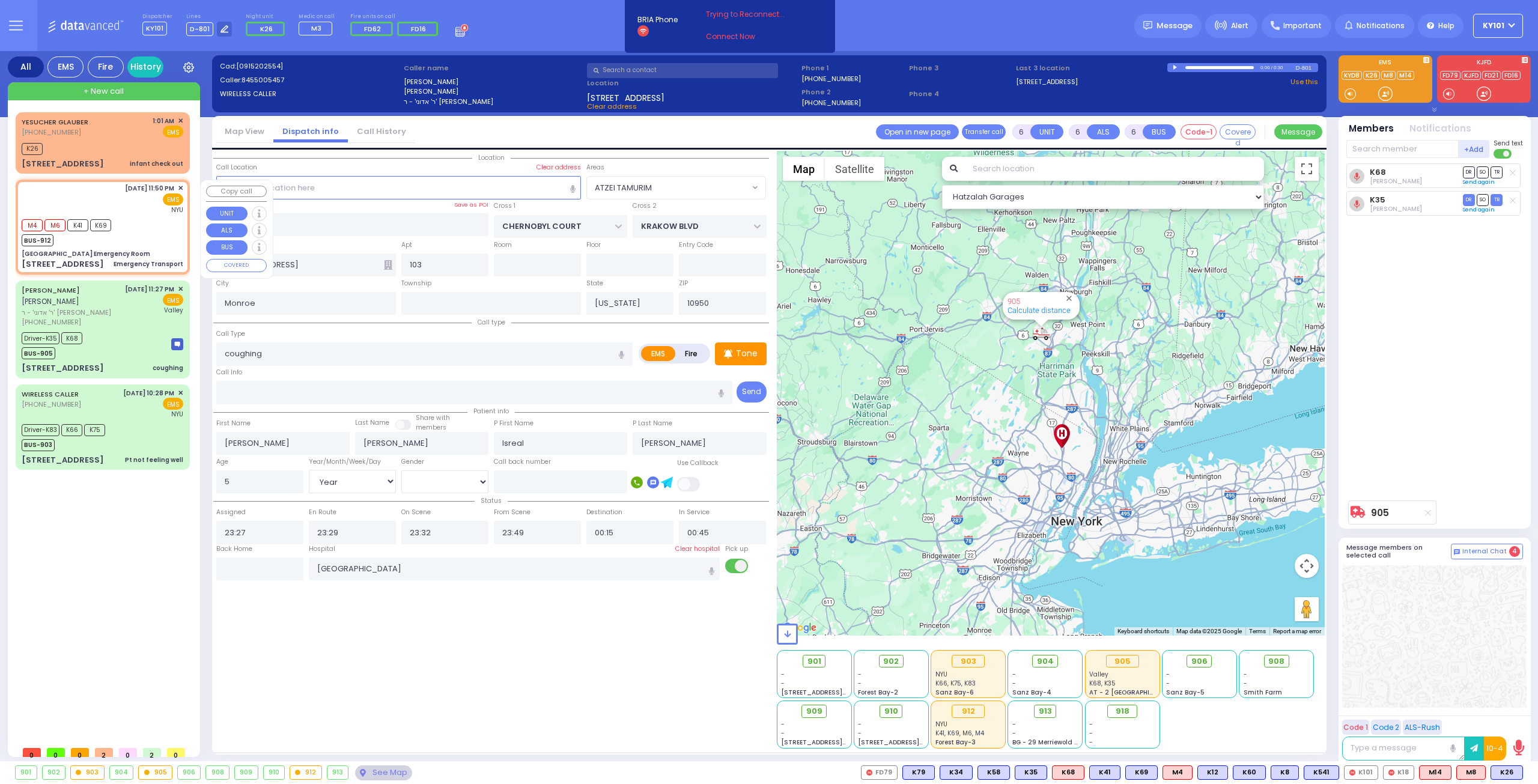
type input "1"
select select
type input "Emergency Transport"
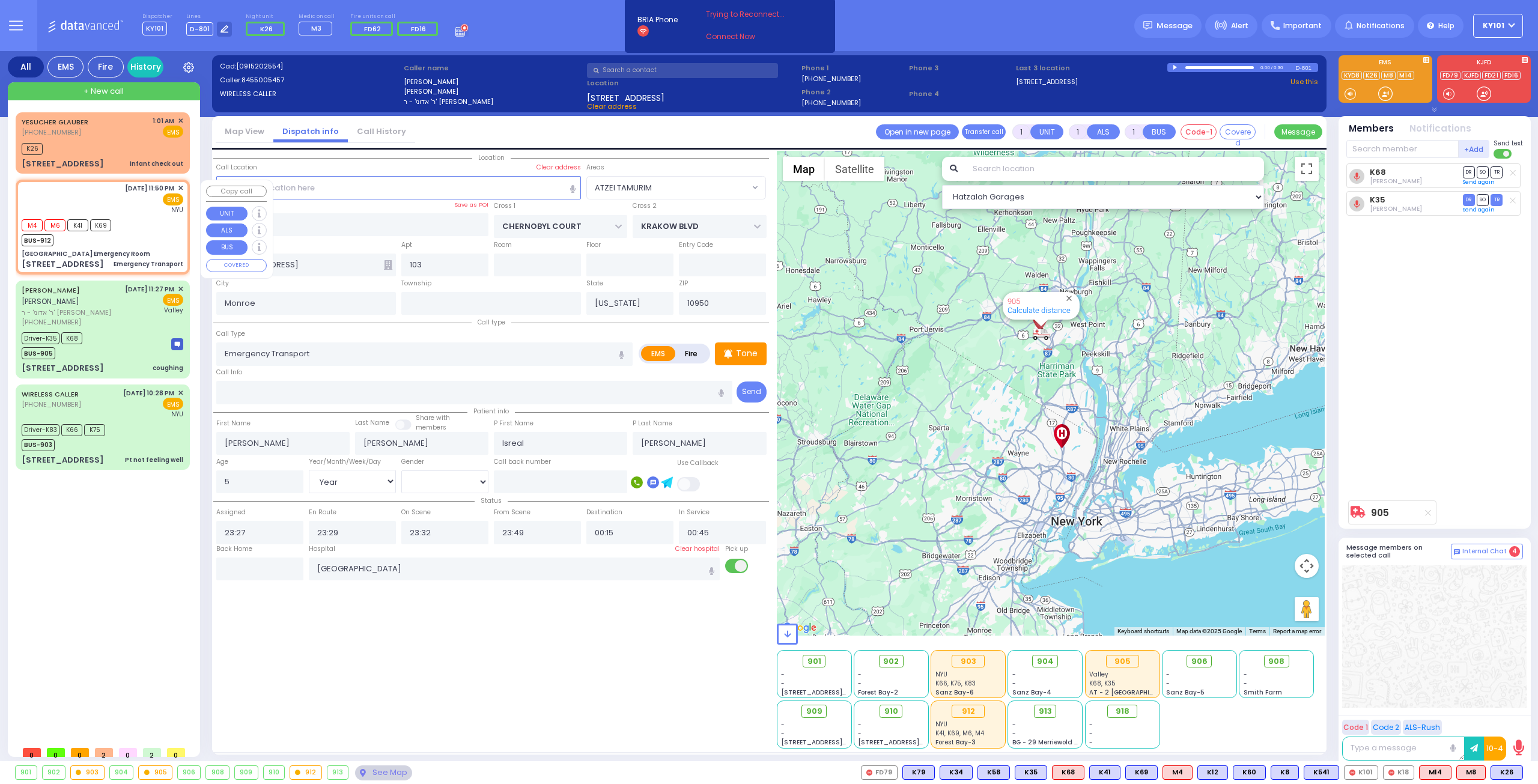
radio input "true"
select select
type input "23:50"
type input "23:52"
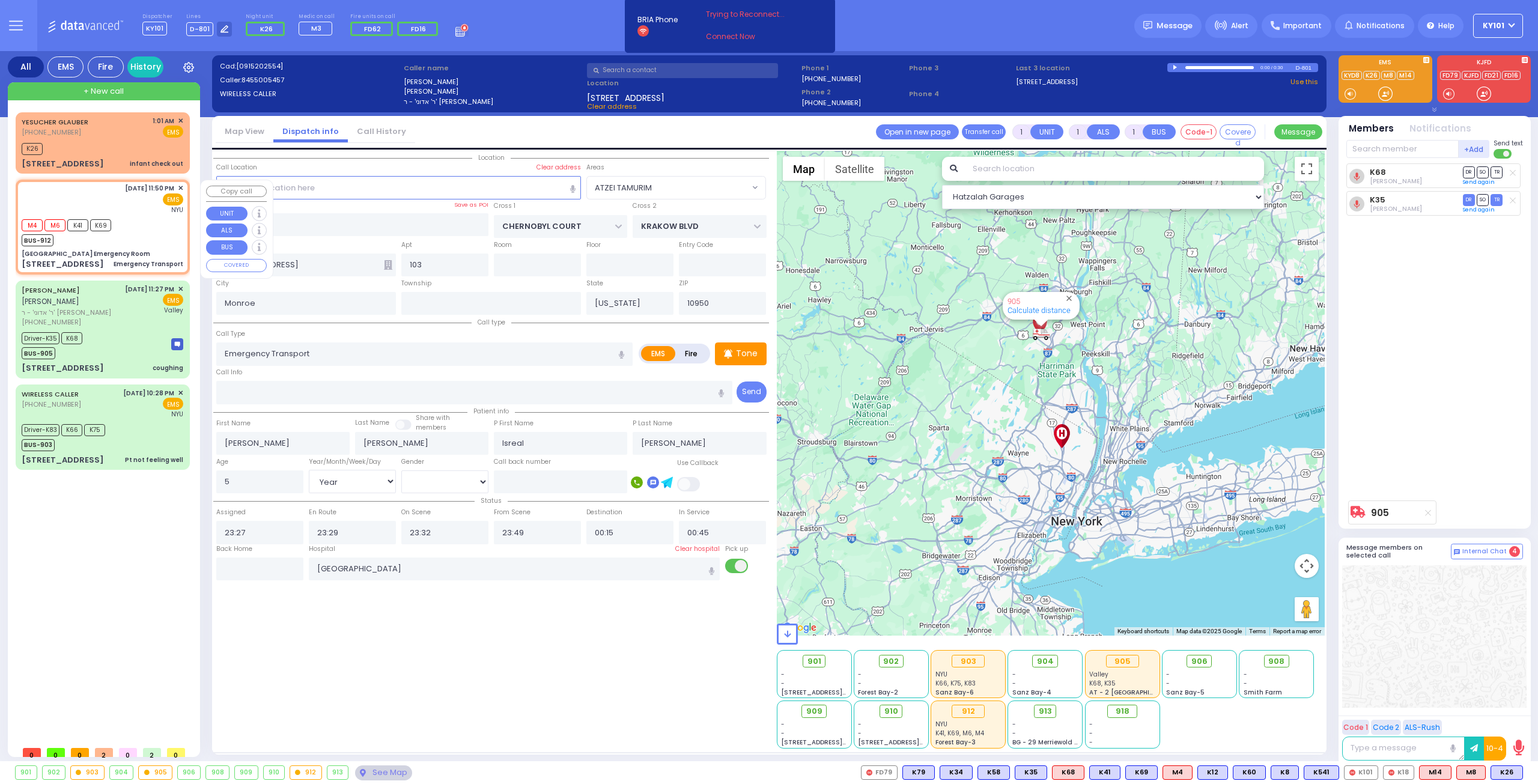
type input "[GEOGRAPHIC_DATA]"
select select "Hatzalah Garages"
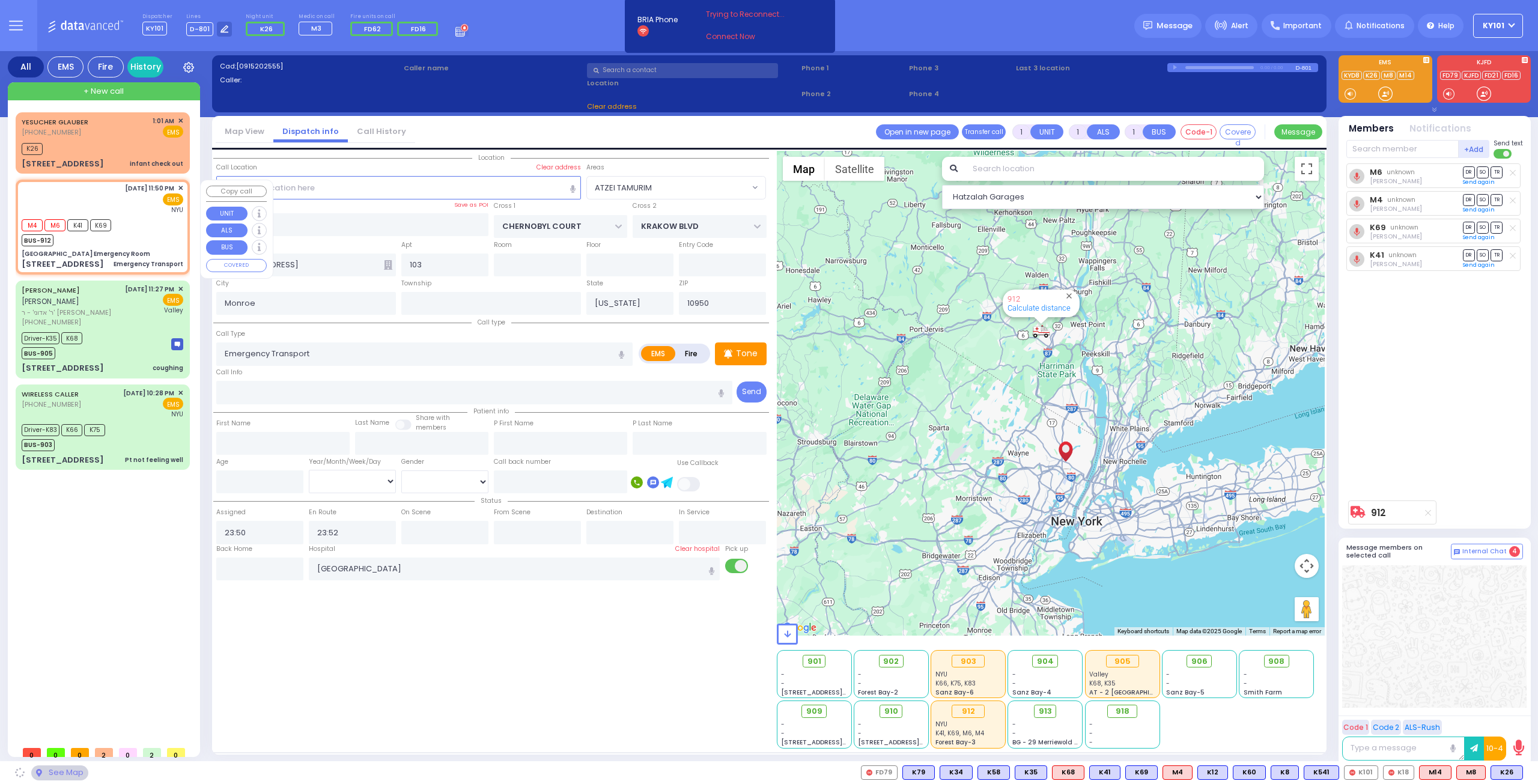
type input "[GEOGRAPHIC_DATA] Emergency Room"
type input "ATLANTIC ST"
type input "[GEOGRAPHIC_DATA]"
type input "[STREET_ADDRESS]"
type input "Hackensack"
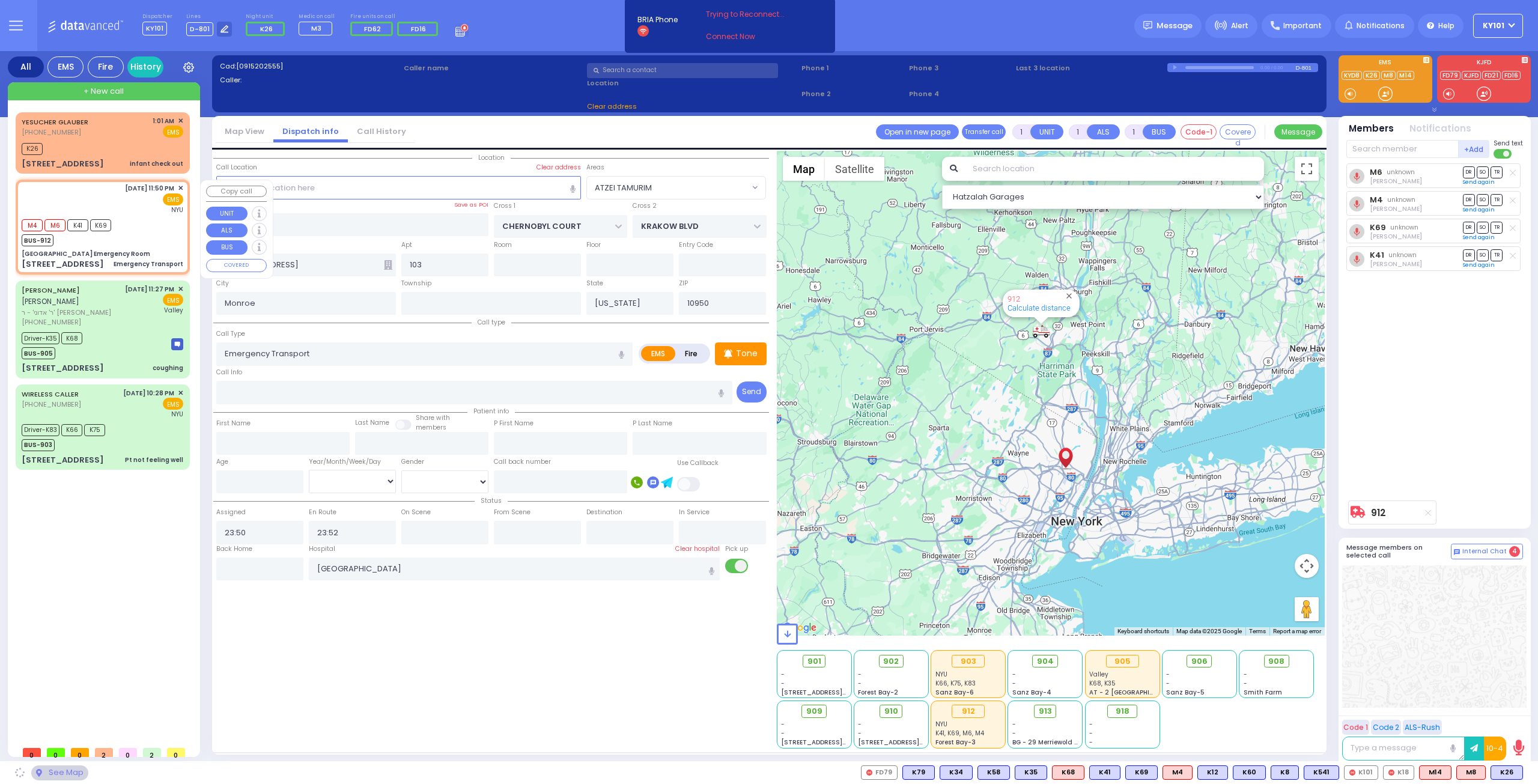
type input "[US_STATE]"
type input "07601"
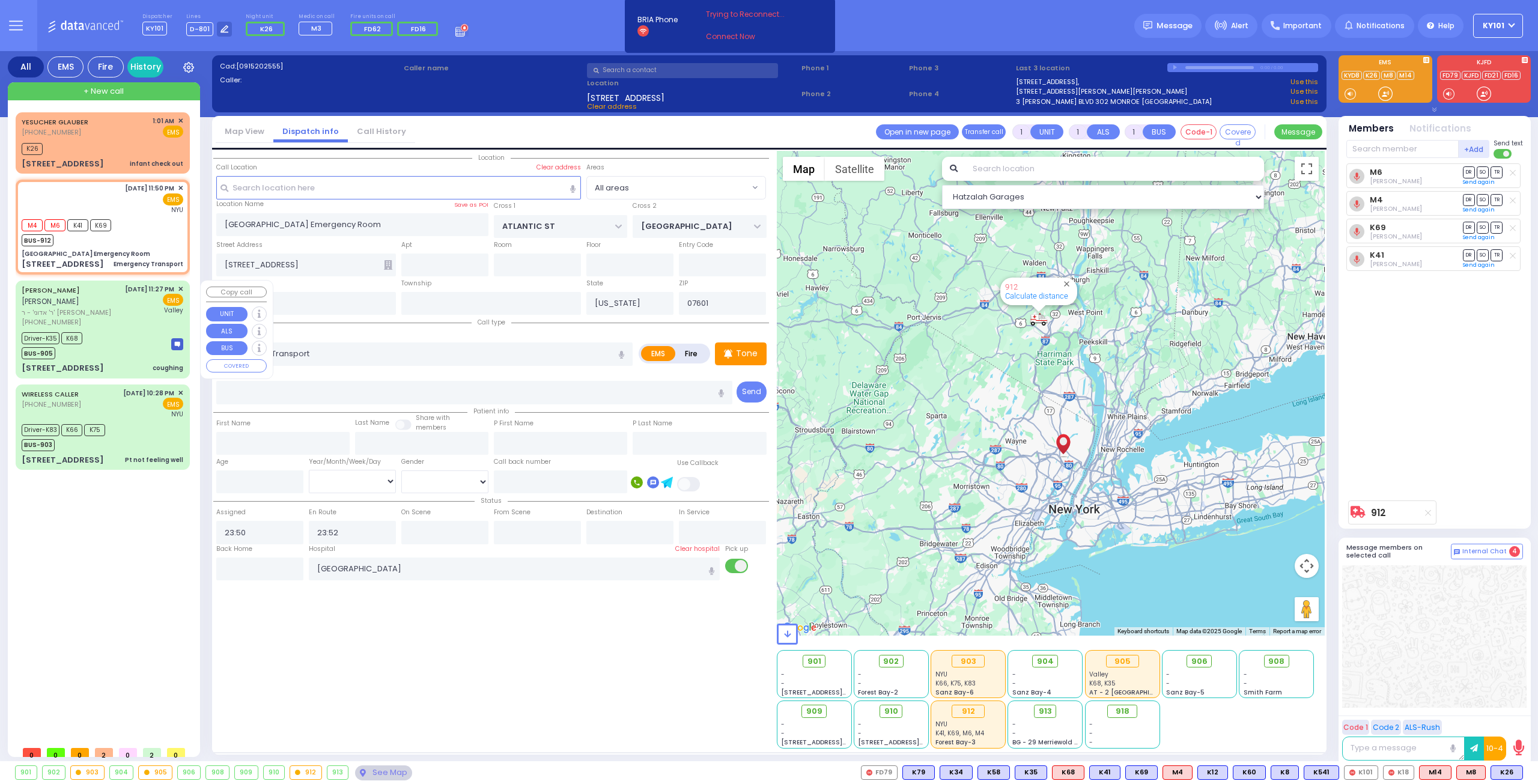
click at [124, 334] on div "Driver-K35 K68 BUS-905" at bounding box center [102, 344] width 162 height 30
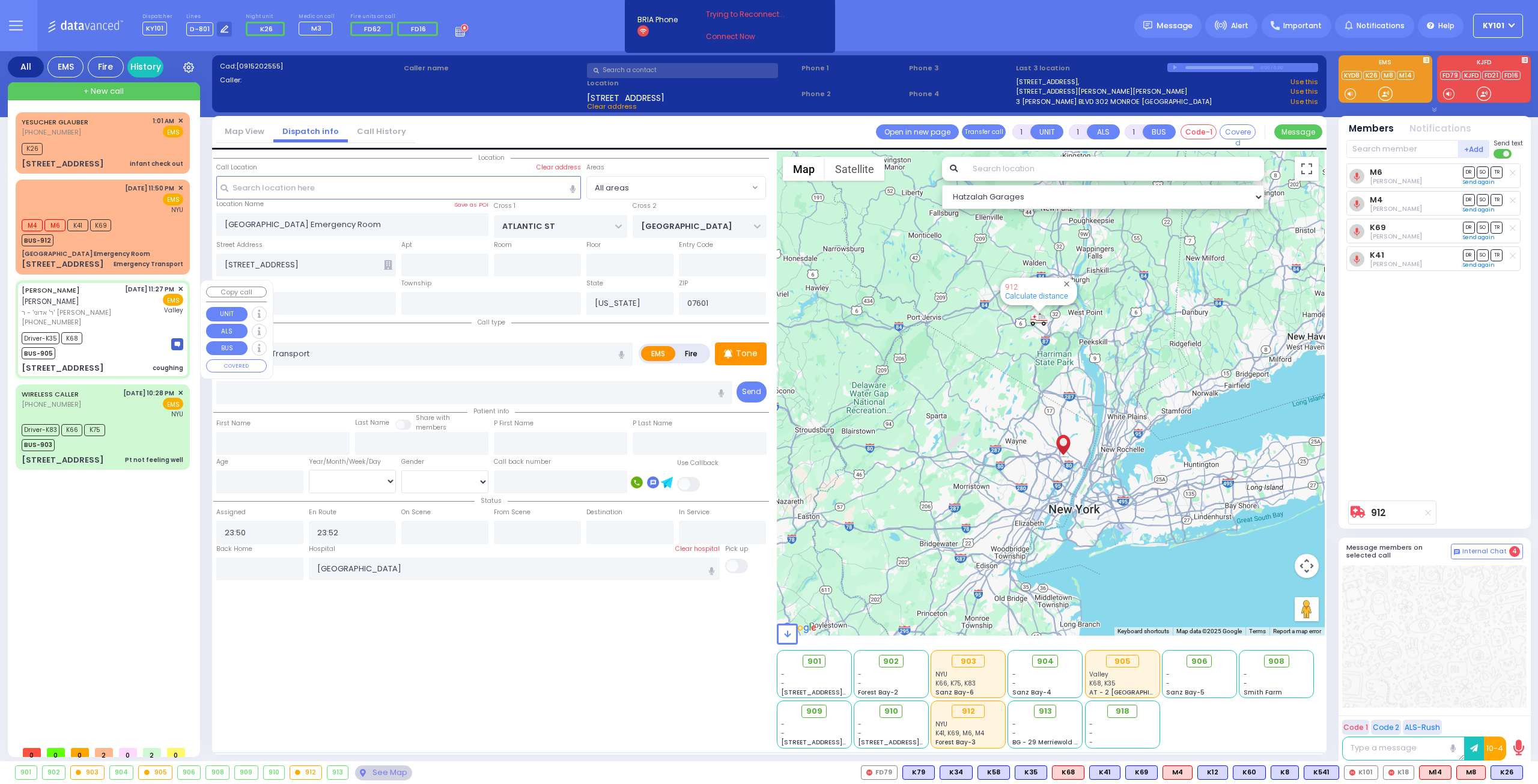
type input "6"
select select
type input "coughing"
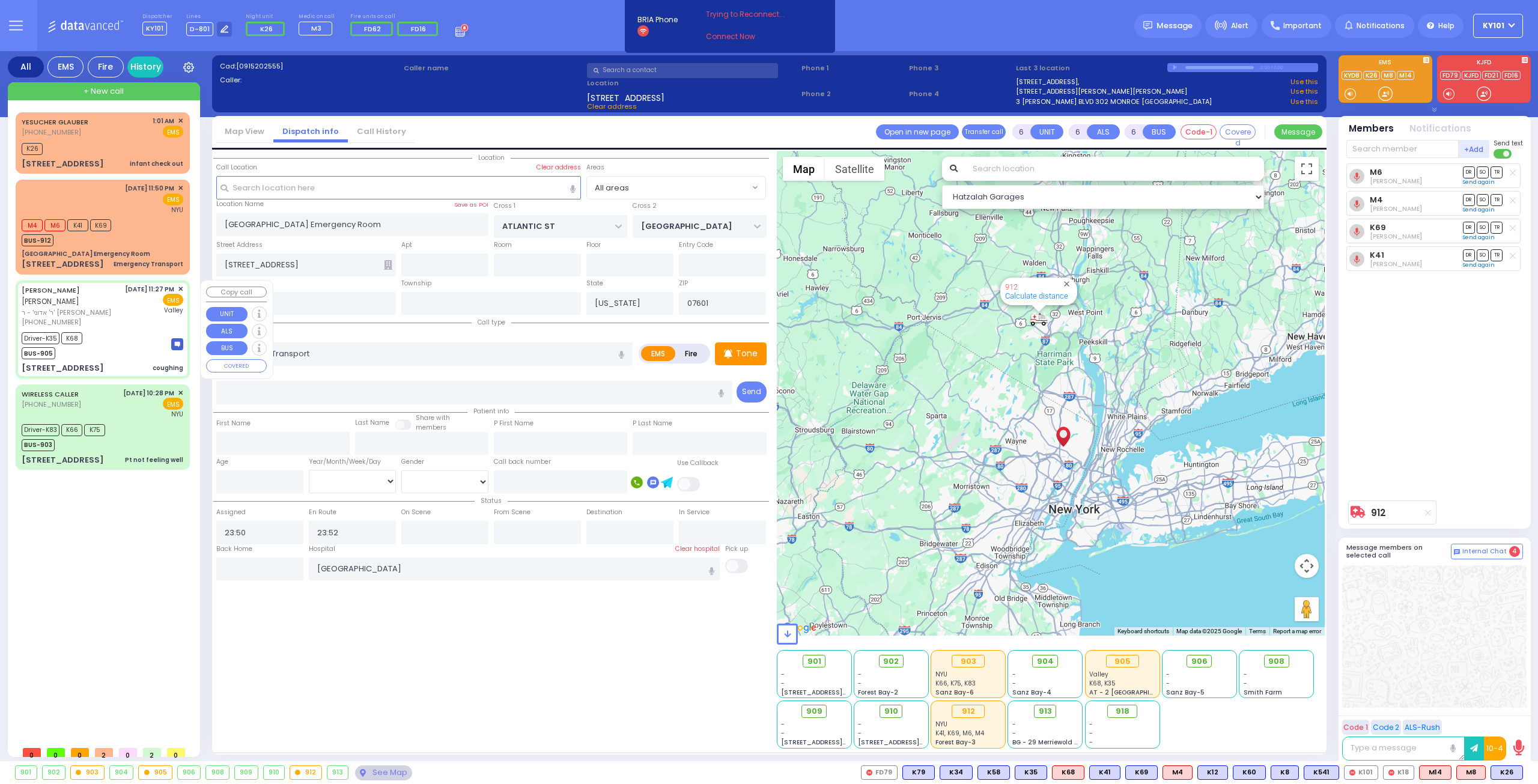
radio input "true"
type input "[PERSON_NAME]"
type input "Isreal"
type input "[PERSON_NAME]"
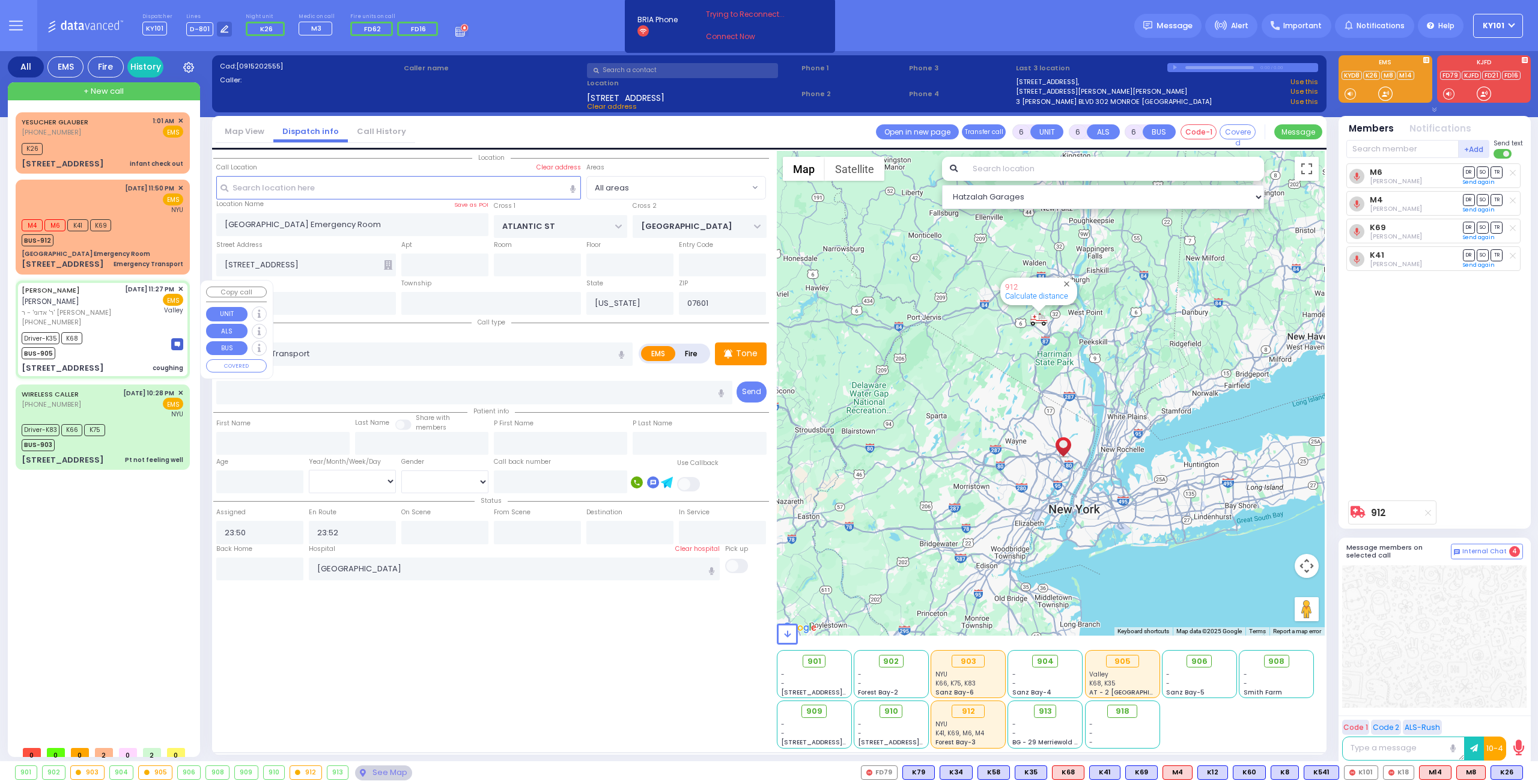
type input "5"
select select "Year"
select select "[DEMOGRAPHIC_DATA]"
type input "23:27"
type input "23:29"
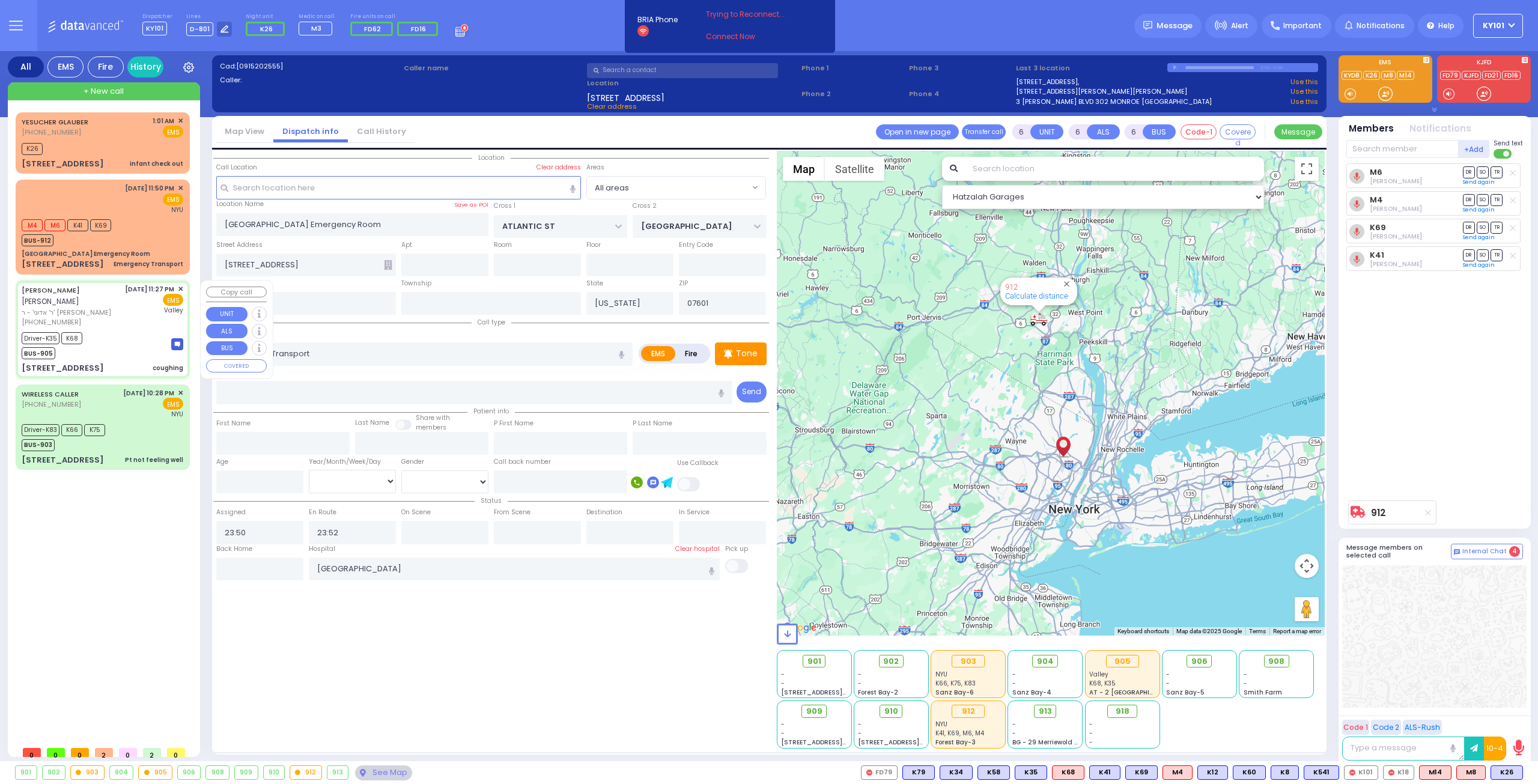
type input "23:32"
type input "23:49"
type input "00:15"
type input "00:45"
type input "[GEOGRAPHIC_DATA]"
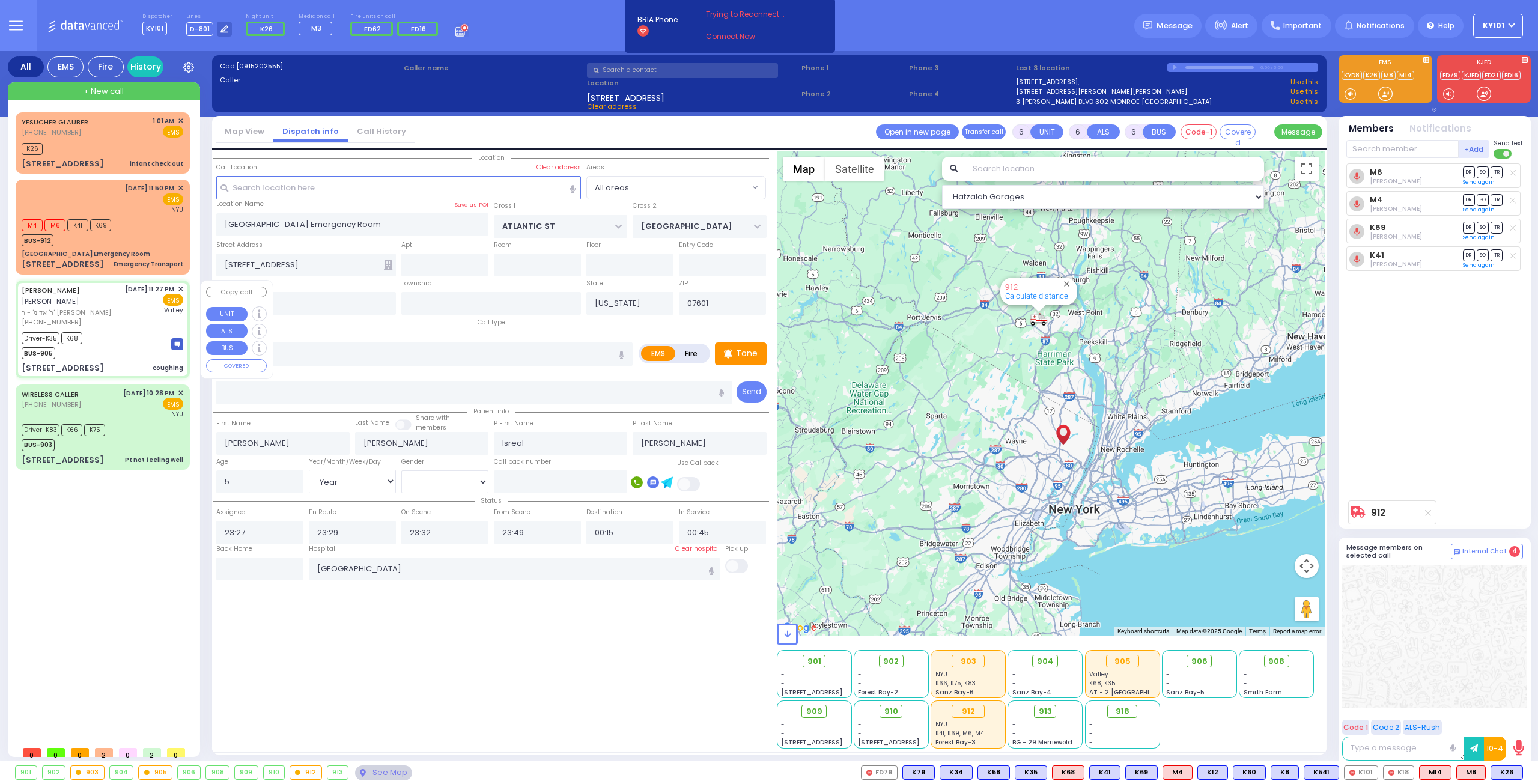
select select "Hatzalah Garages"
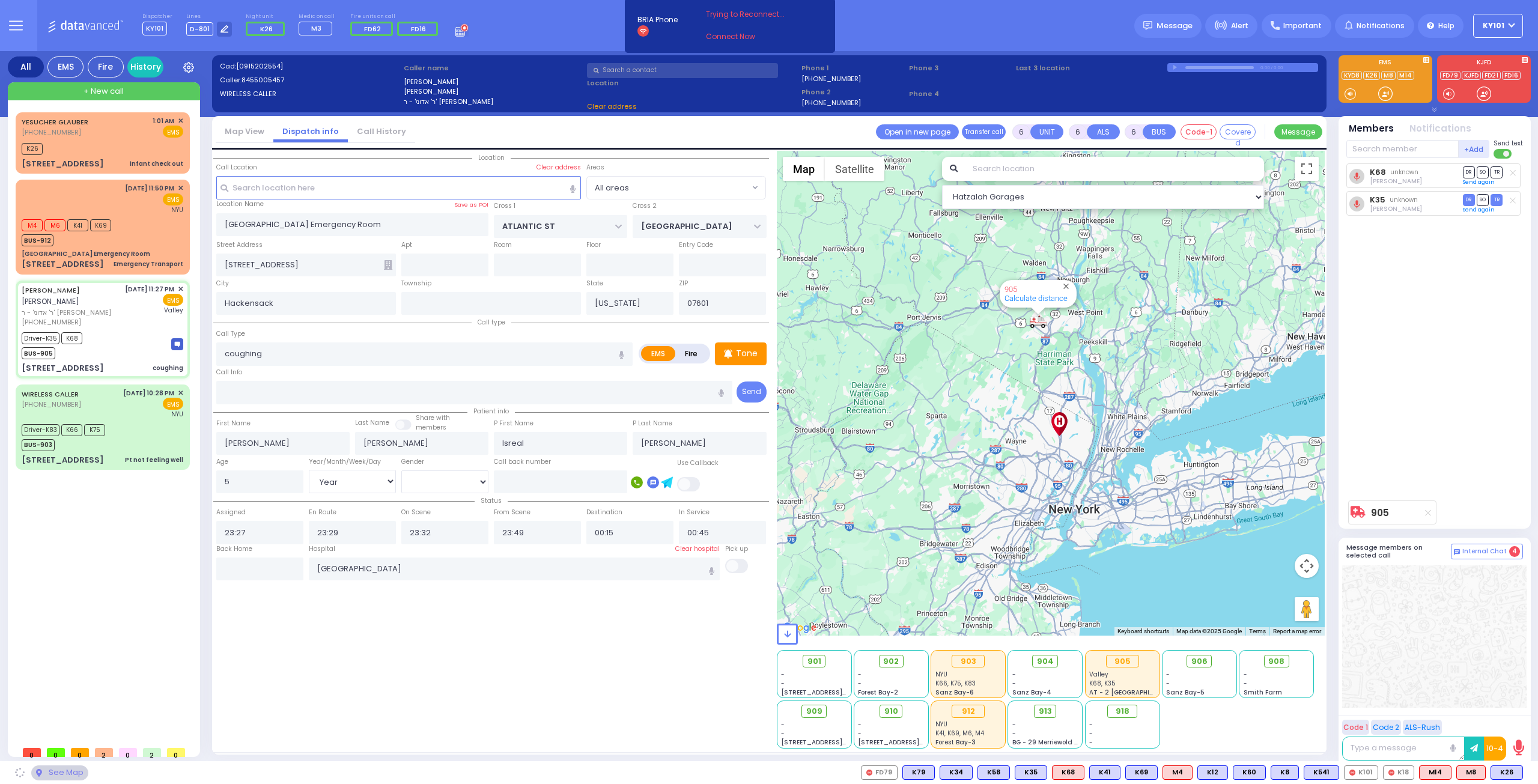
type input "CHERNOBYL COURT"
type input "KRAKOW BLVD"
type input "[STREET_ADDRESS]"
type input "103"
type input "Monroe"
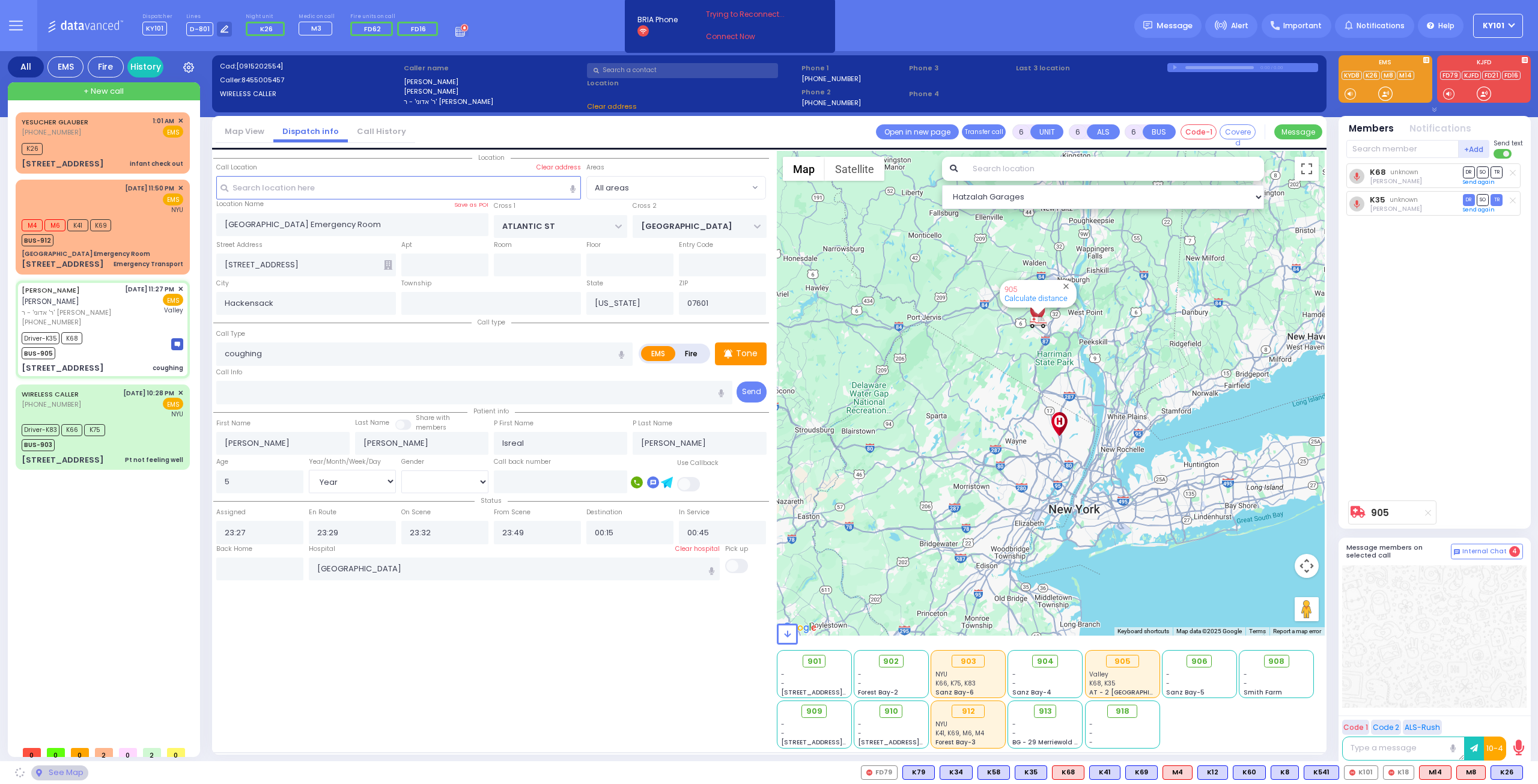
type input "[US_STATE]"
type input "10950"
select select "ATZEI TAMURIM"
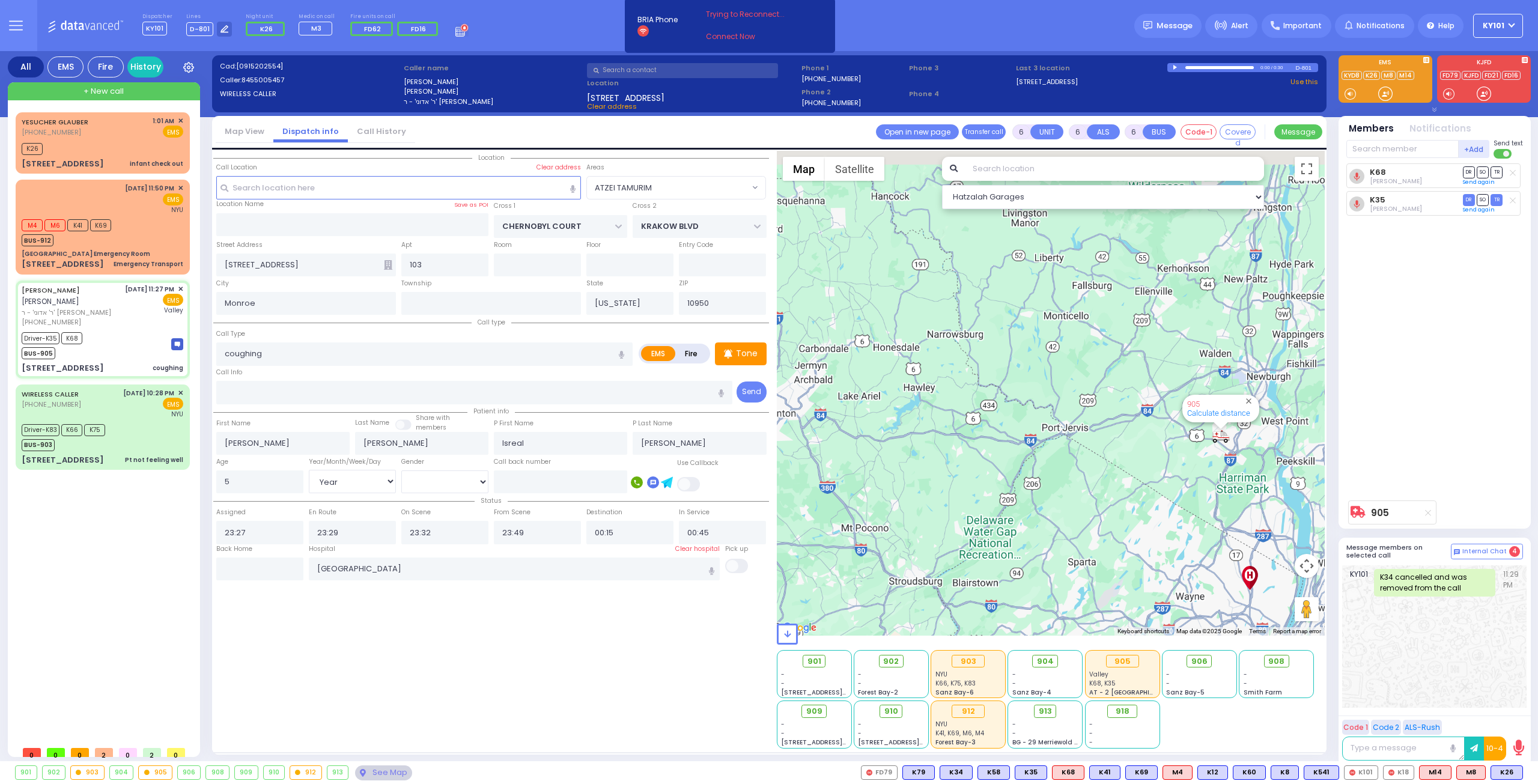
drag, startPoint x: 877, startPoint y: 301, endPoint x: 1170, endPoint y: 470, distance: 338.2
click at [1170, 470] on div "905 Calculate distance" at bounding box center [1051, 393] width 549 height 485
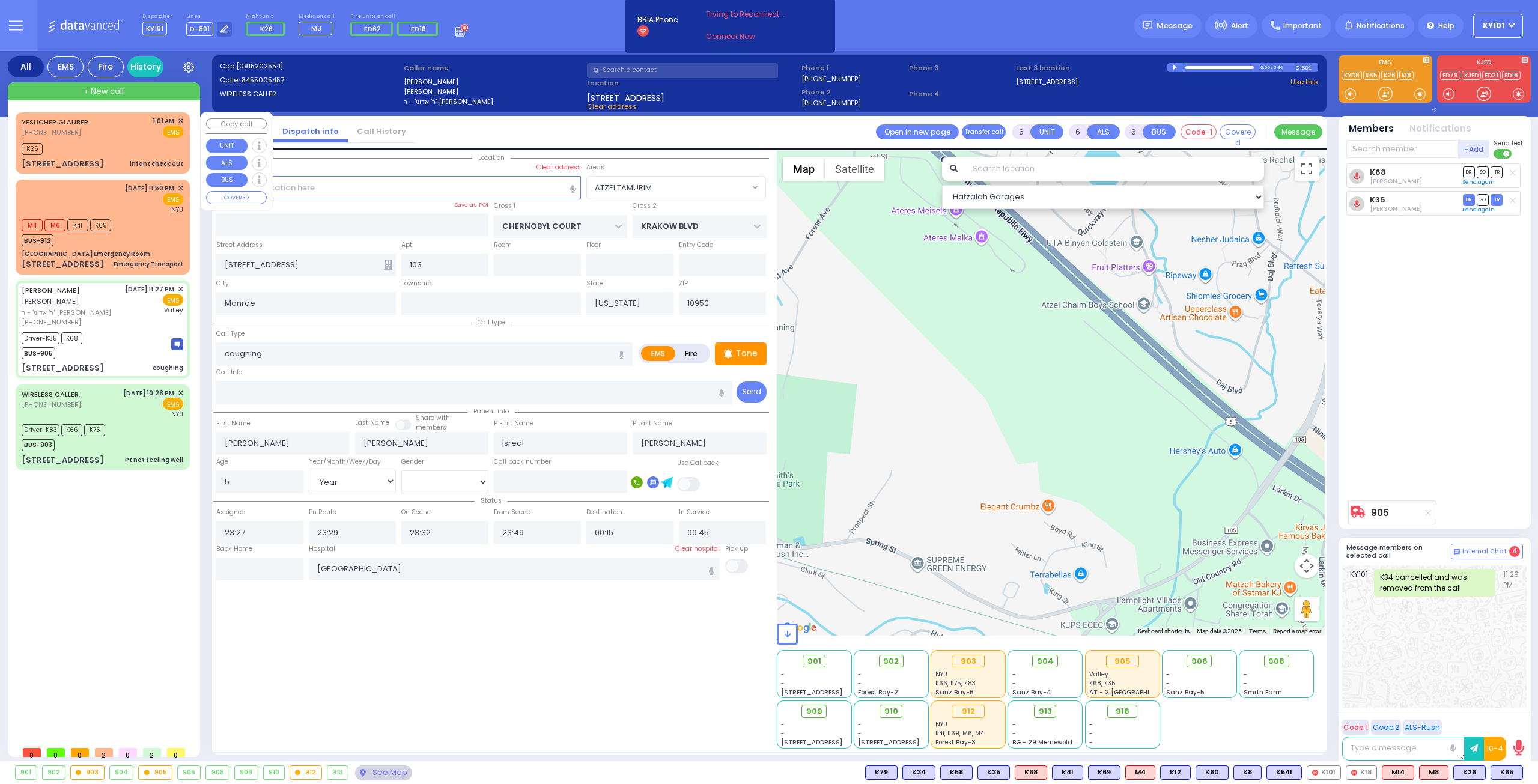
click at [101, 134] on div "[PERSON_NAME] [PHONE_NUMBER] 1:01 AM ✕ EMS" at bounding box center [102, 127] width 162 height 22
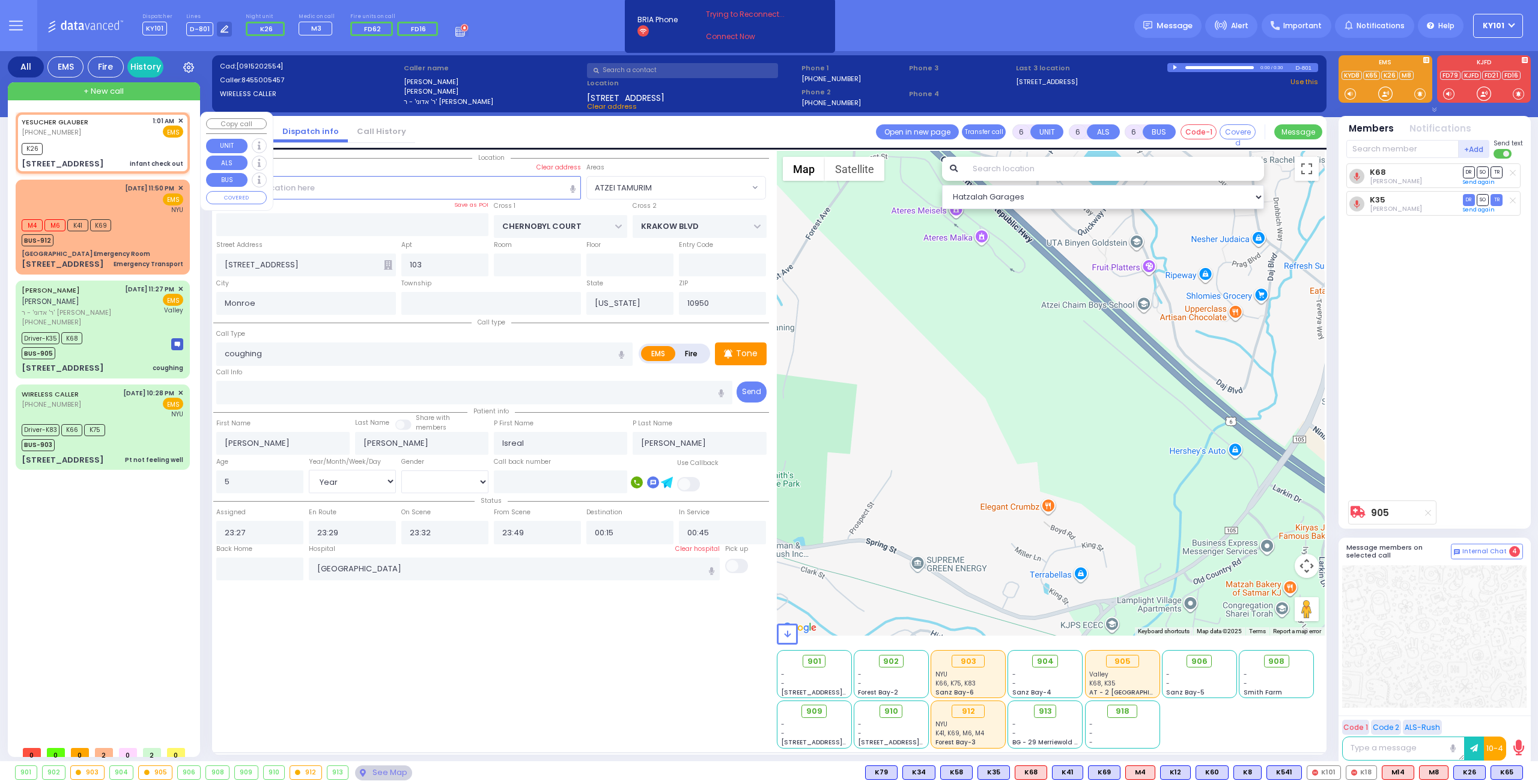
type input "2"
type input "1"
select select
type input "infant check out"
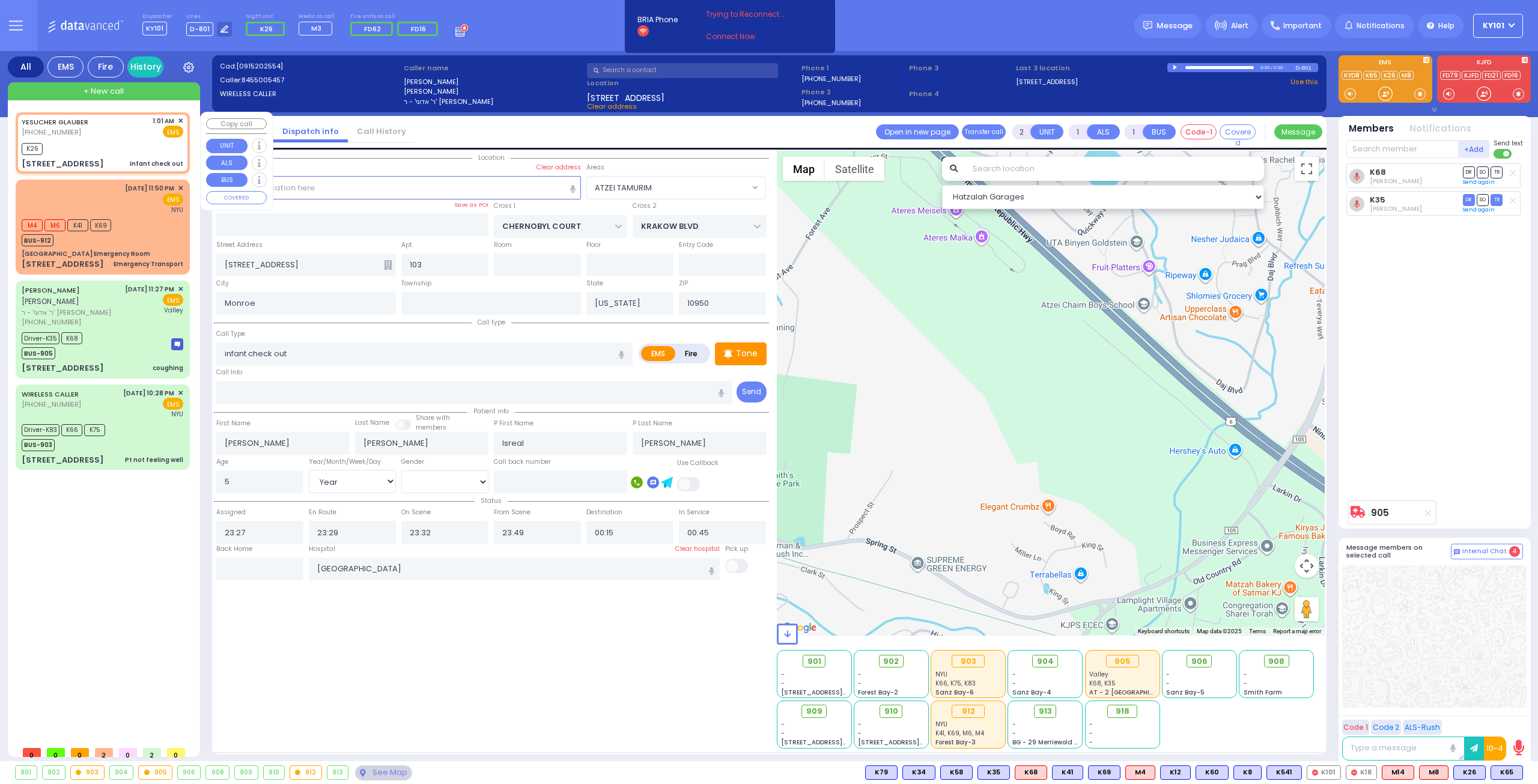
radio input "true"
type input "YESUCHER"
type input "GLAUBER"
select select
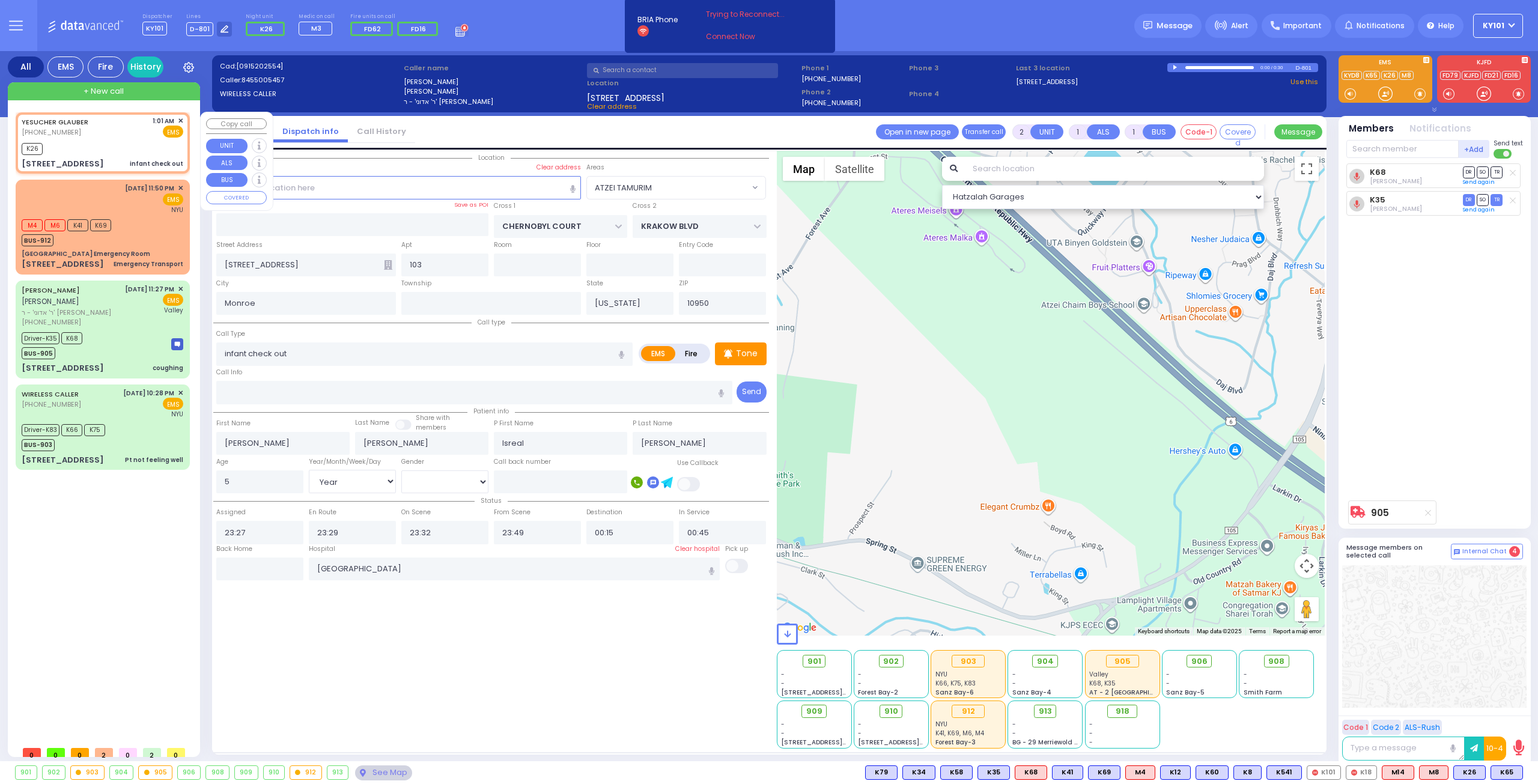
type input "01:01"
type input "01:02"
select select "Hatzalah Garages"
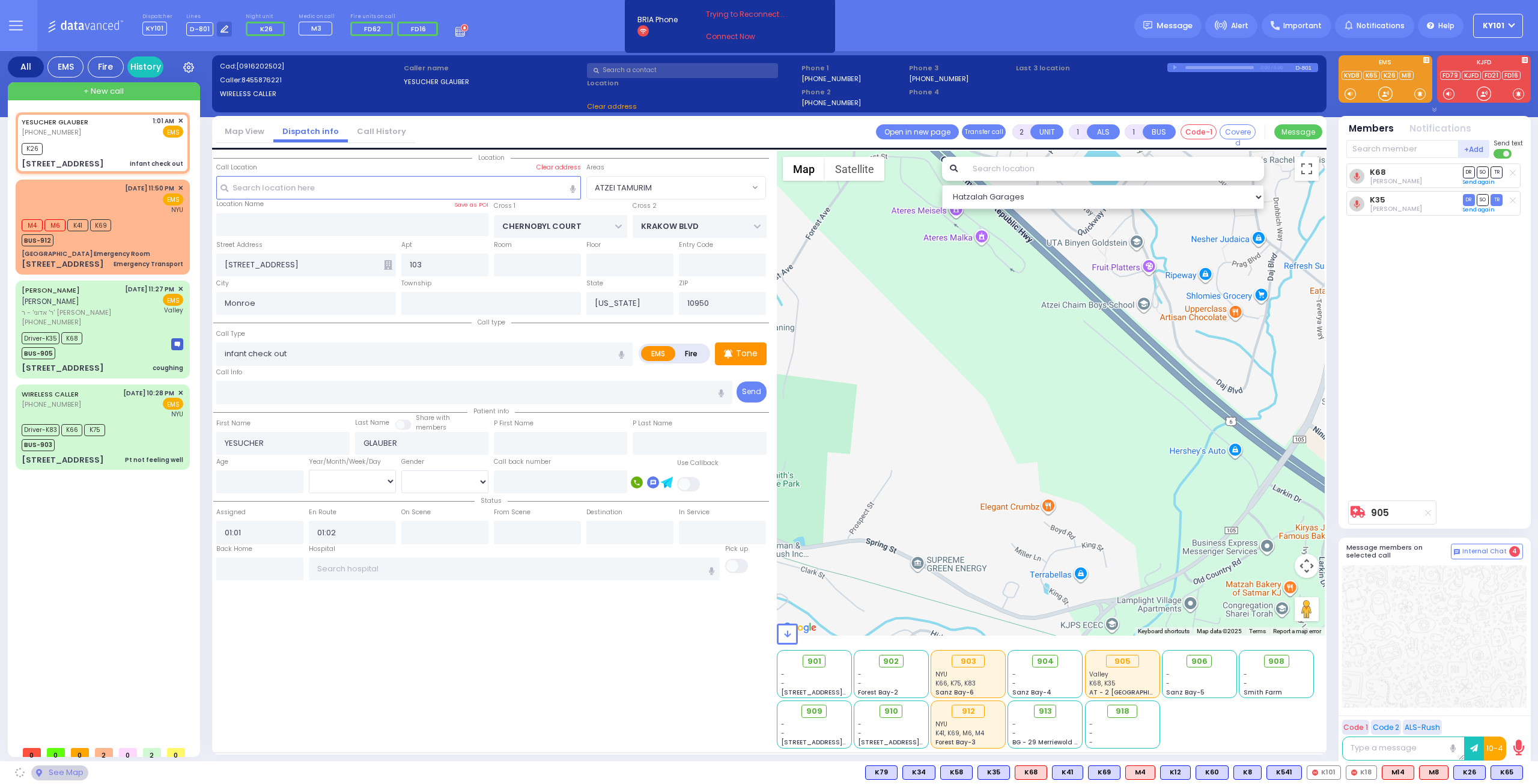
type input "LEMBERG COURT"
type input "SATMAR DR"
type input "166 Acres Rd"
type input "314"
type input "[PERSON_NAME]"
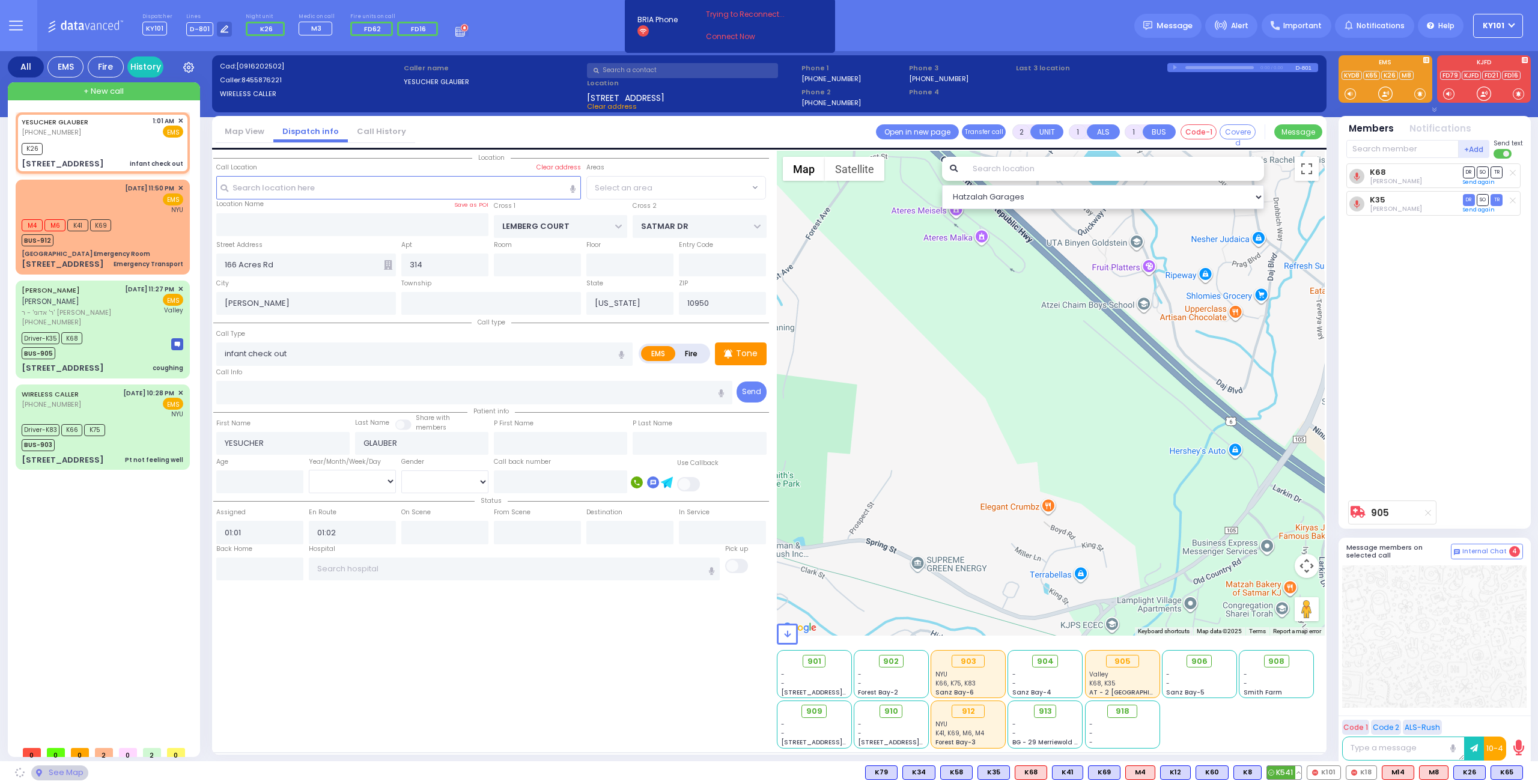
select select "SECTION 3"
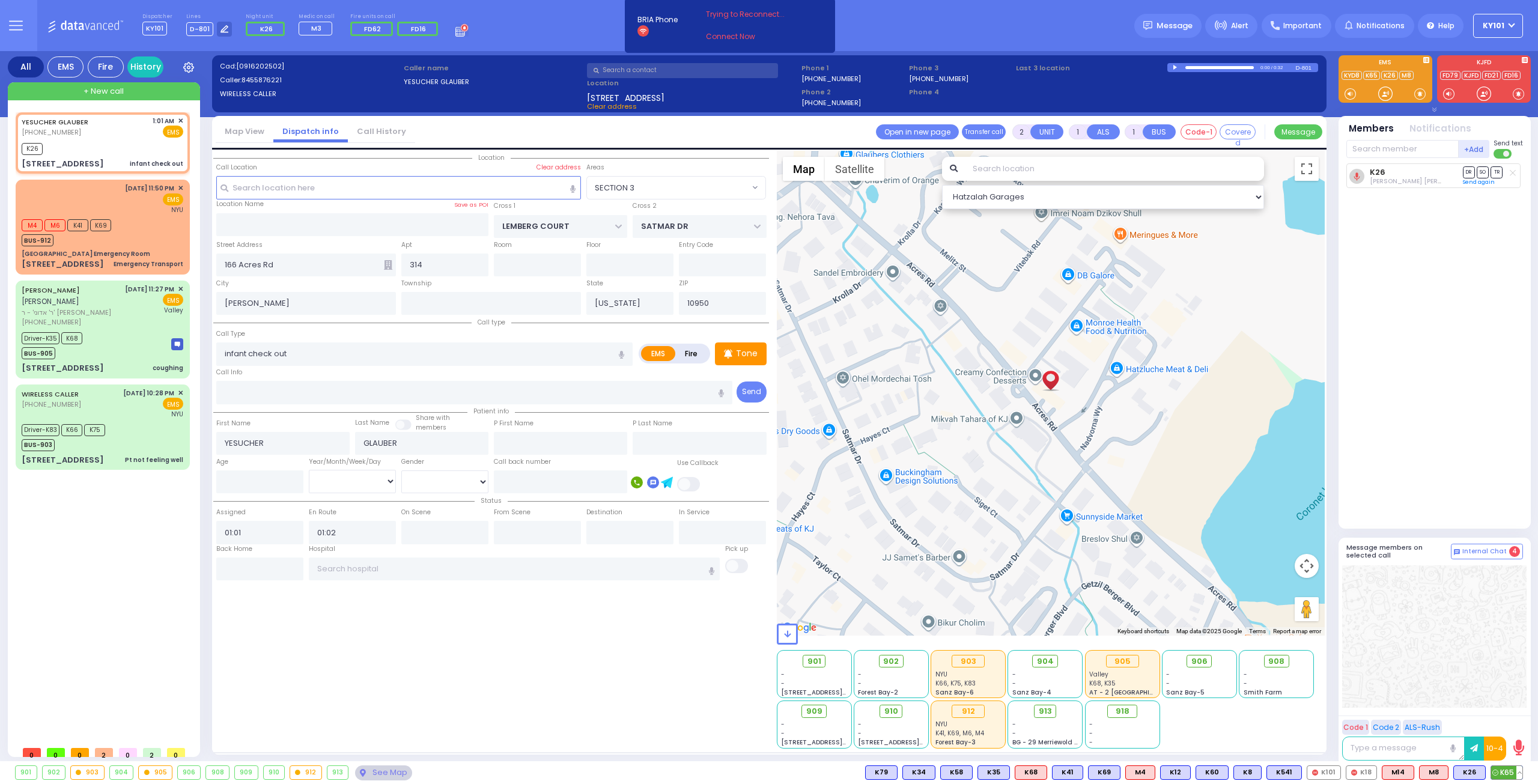
click at [1506, 773] on span "K65" at bounding box center [1507, 772] width 31 height 13
select select
radio input "true"
select select
select select "Hatzalah Garages"
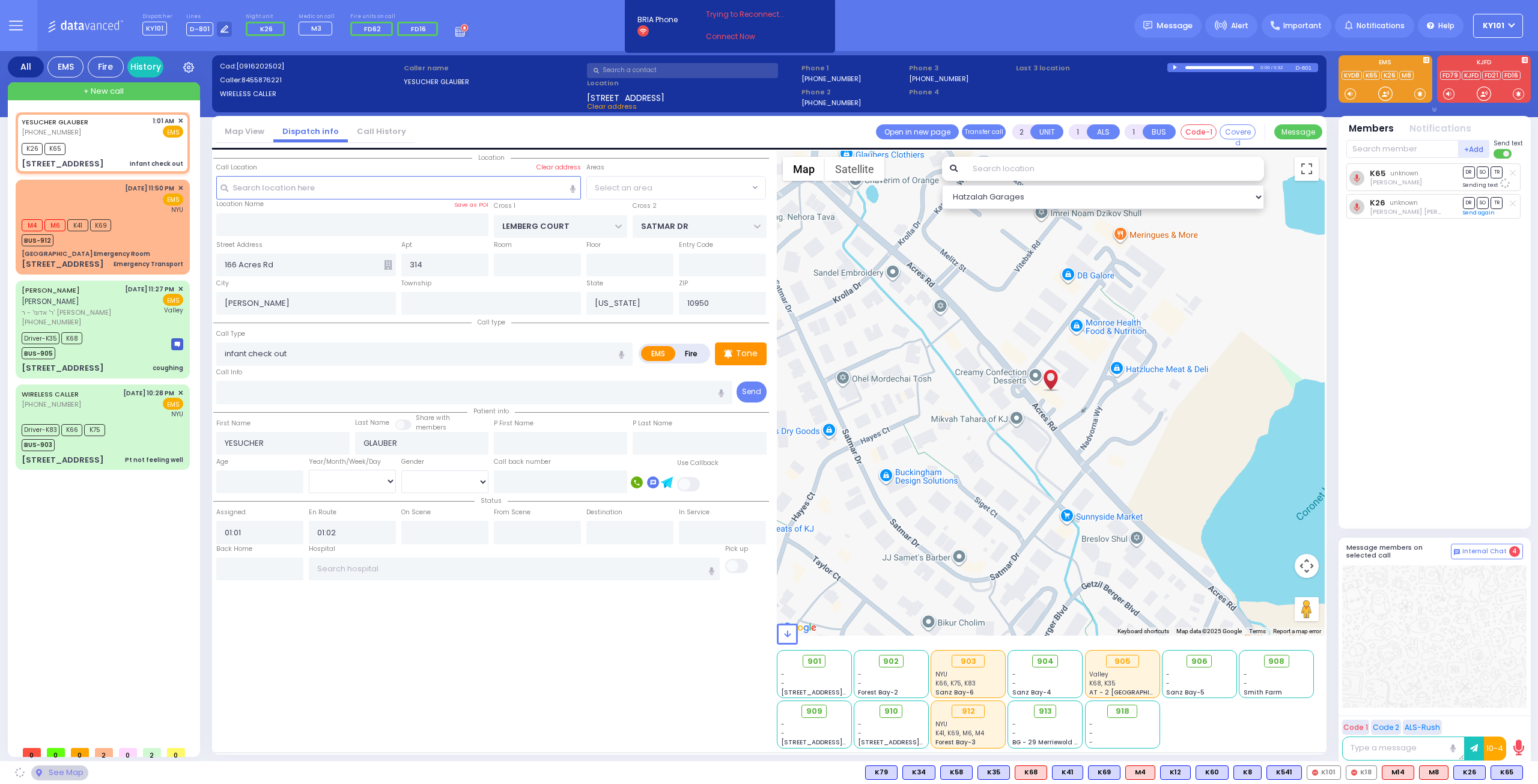
select select "SECTION 3"
